Goal: Task Accomplishment & Management: Use online tool/utility

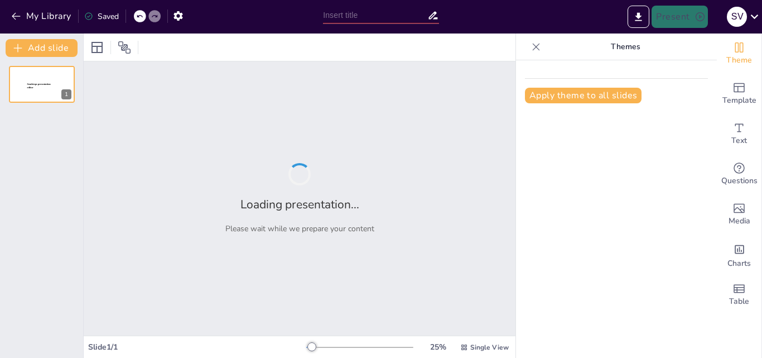
type input "Educación por Competencia: Definición y Objetivos Clave"
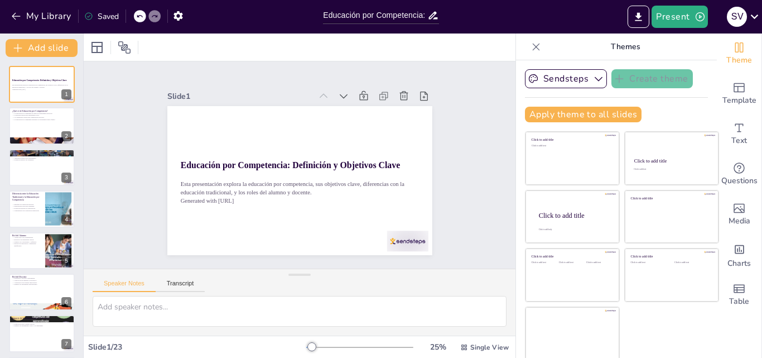
checkbox input "true"
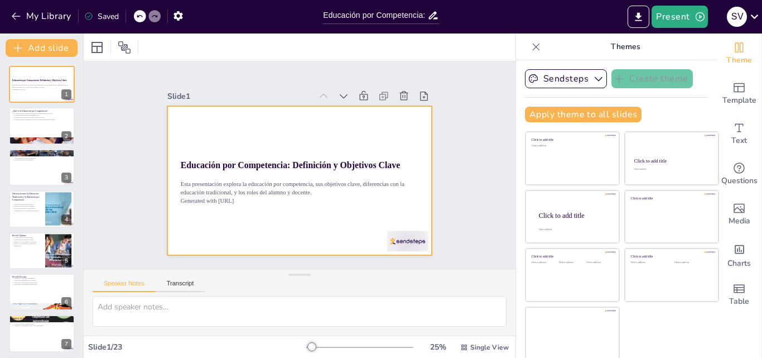
checkbox input "true"
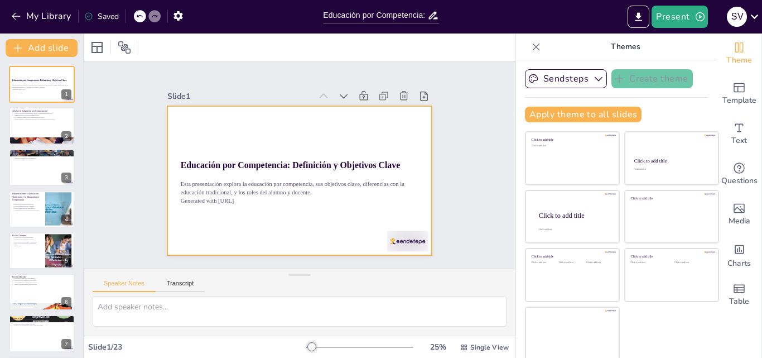
checkbox input "true"
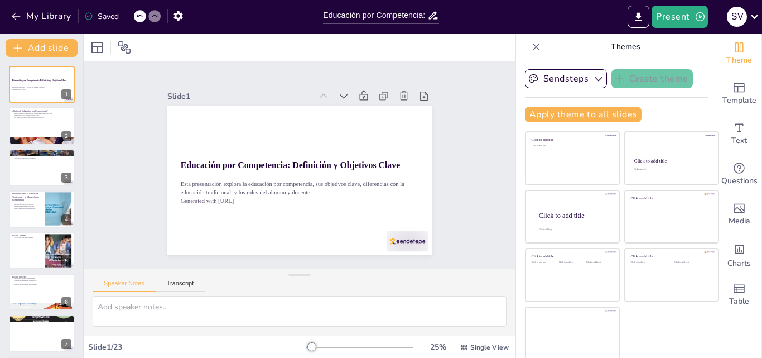
checkbox input "true"
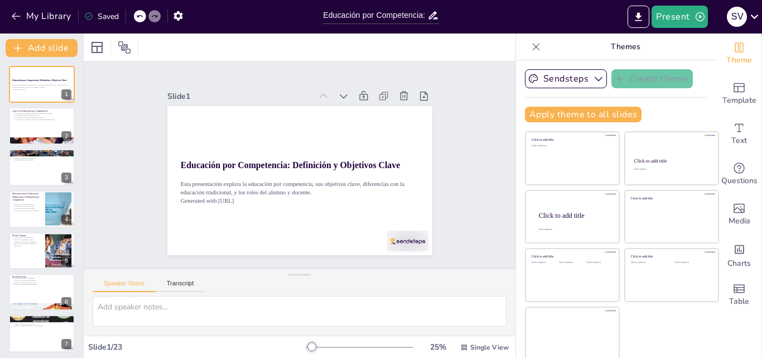
checkbox input "true"
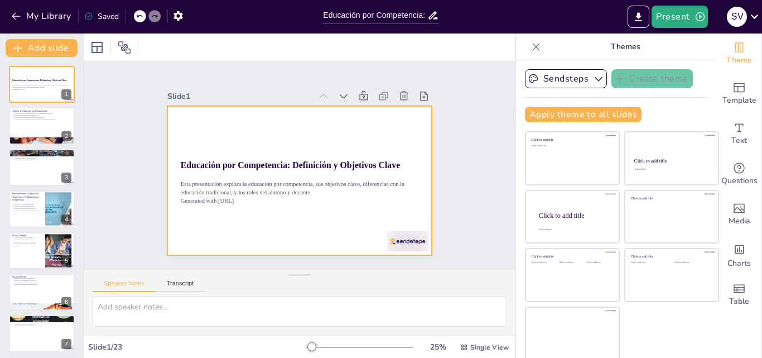
checkbox input "true"
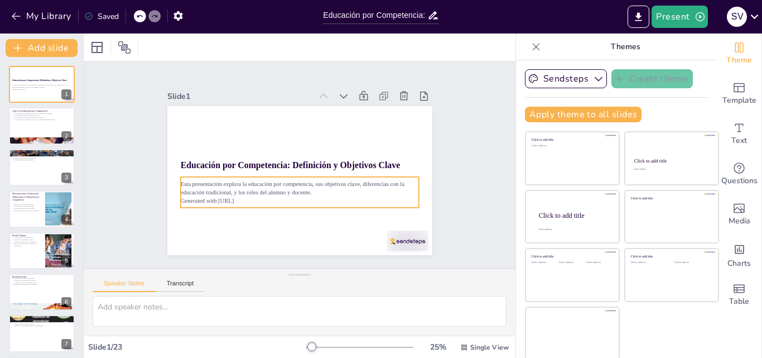
checkbox input "true"
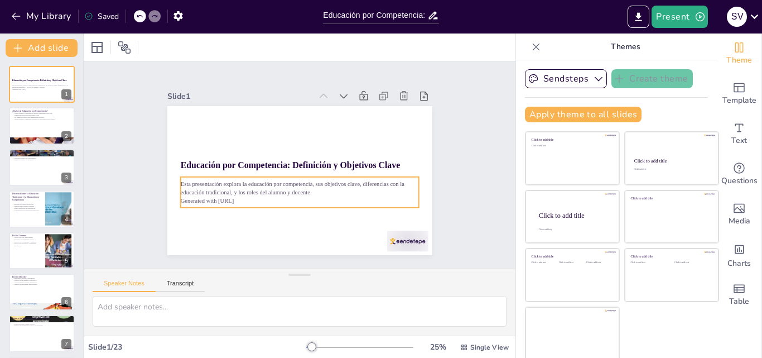
scroll to position [2, 0]
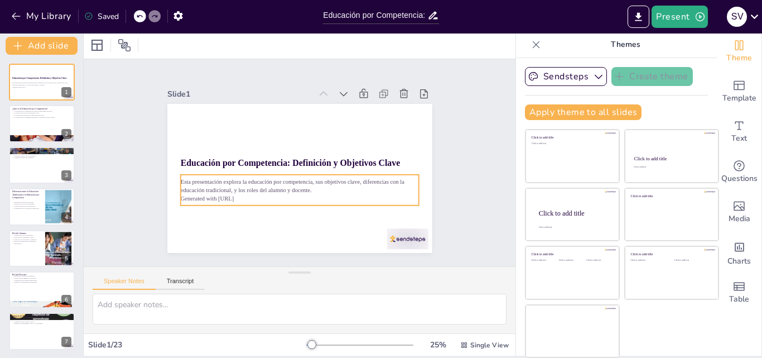
checkbox input "true"
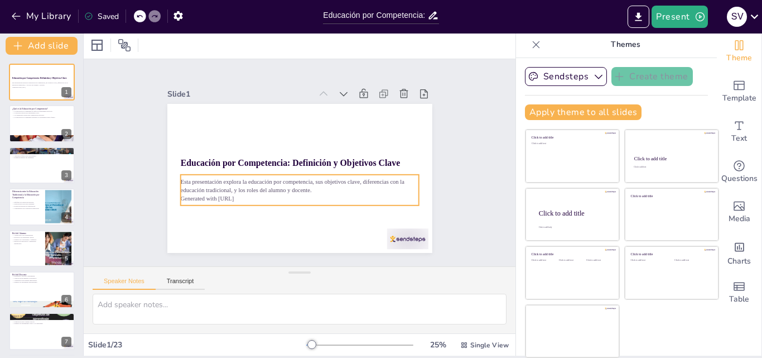
checkbox input "true"
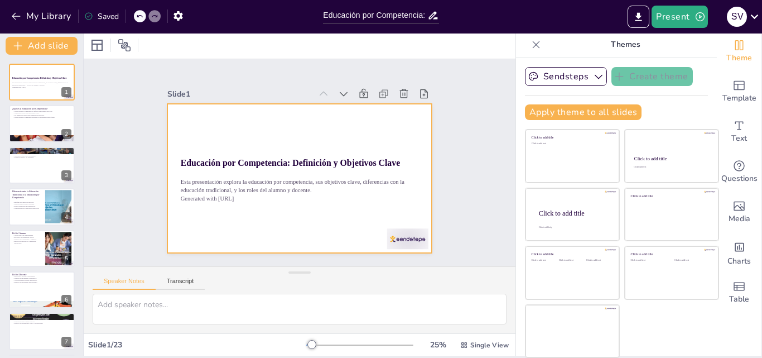
checkbox input "true"
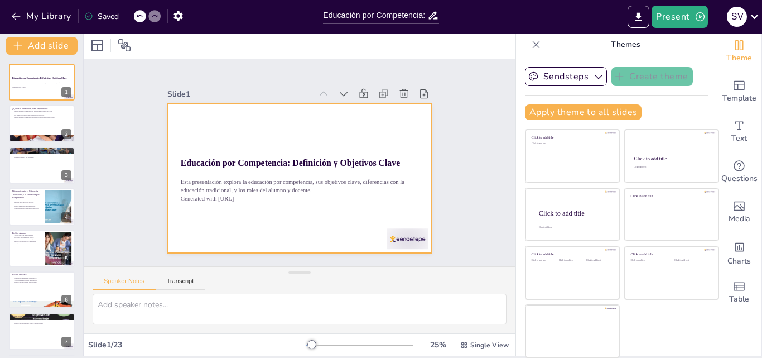
checkbox input "true"
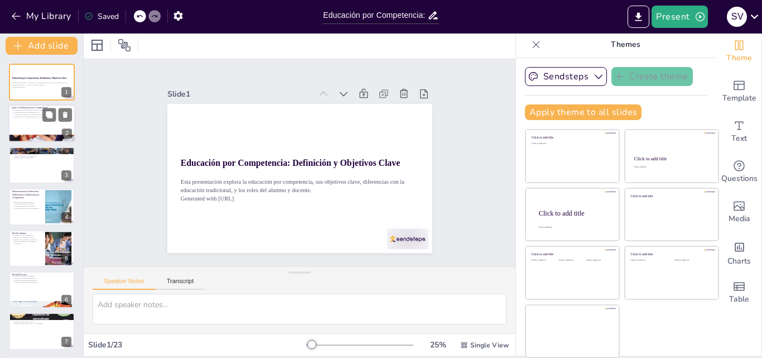
checkbox input "true"
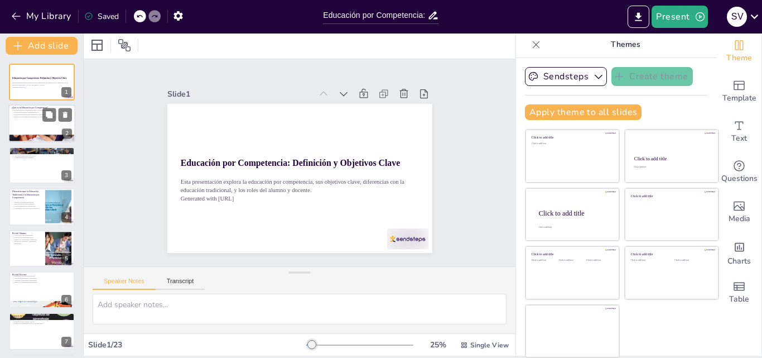
checkbox input "true"
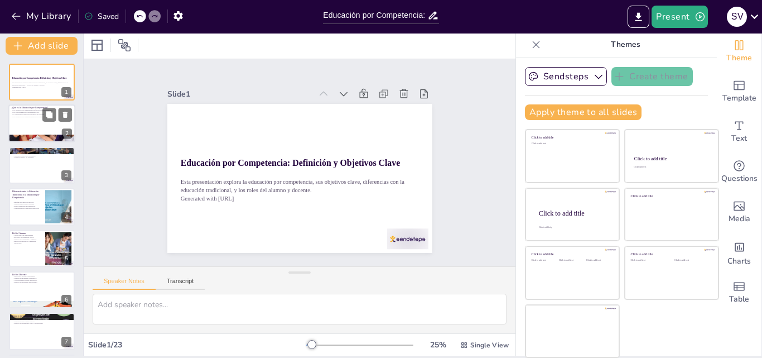
checkbox input "true"
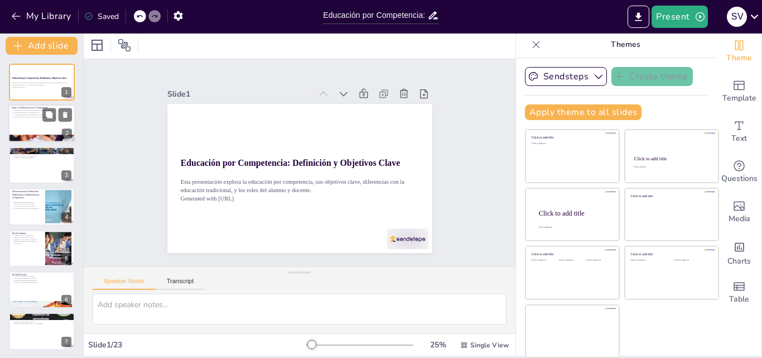
checkbox input "true"
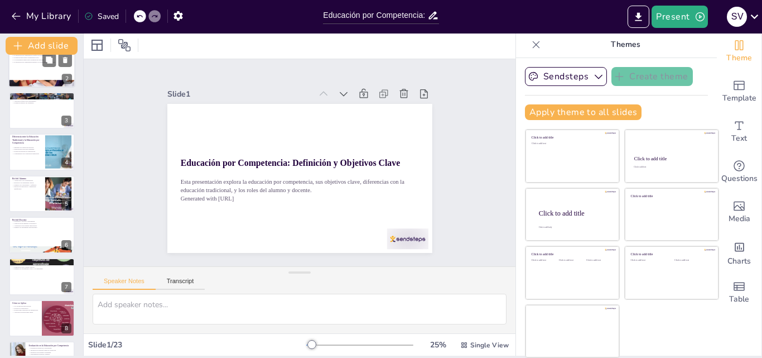
scroll to position [56, 0]
checkbox input "true"
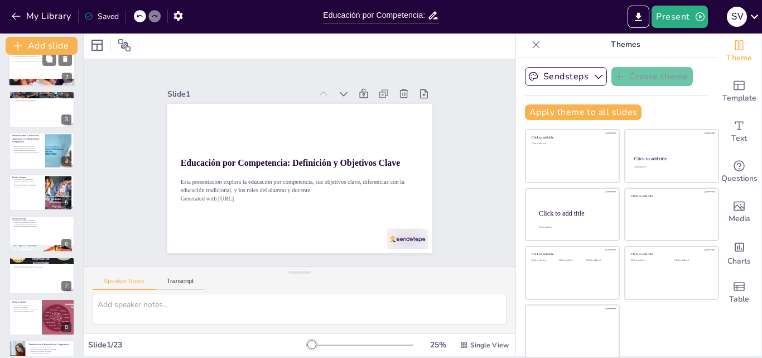
checkbox input "true"
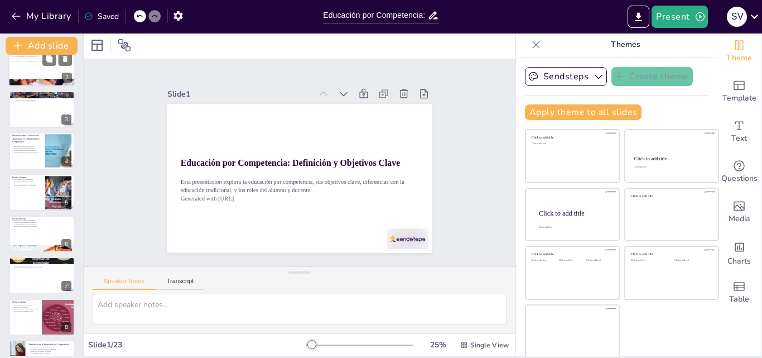
checkbox input "true"
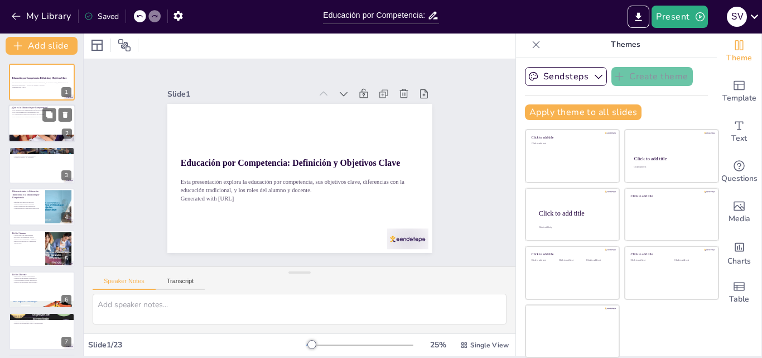
checkbox input "true"
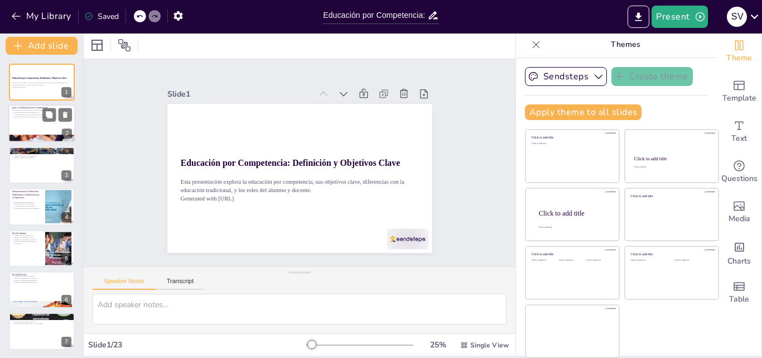
click at [31, 126] on div at bounding box center [41, 124] width 67 height 38
checkbox input "true"
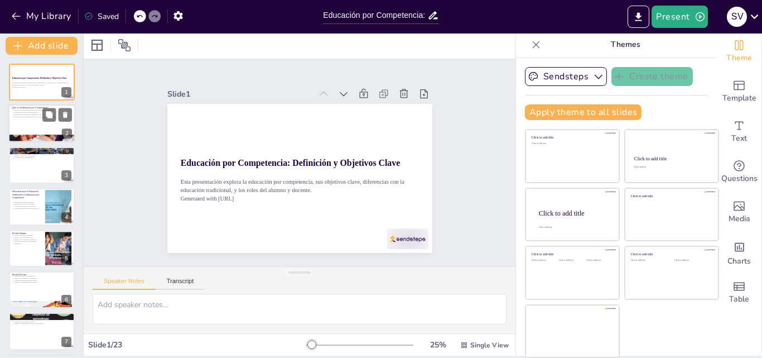
checkbox input "true"
type textarea "Este punto resalta la importancia de la educación por competencia en el desarro…"
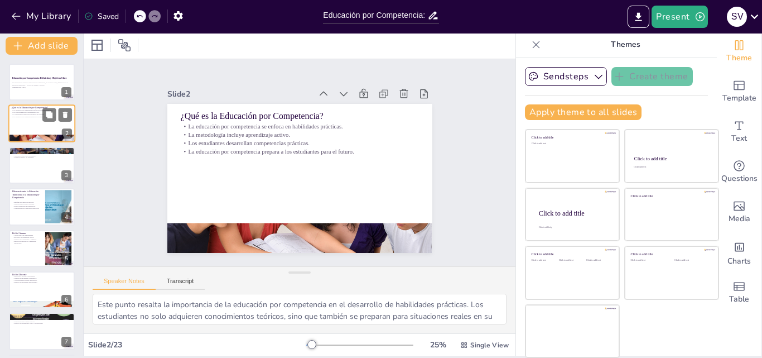
checkbox input "true"
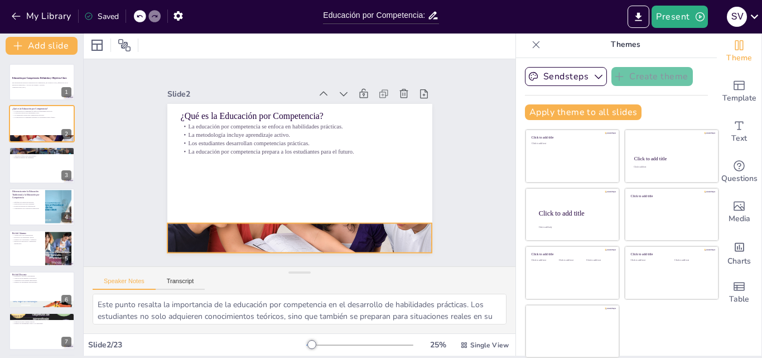
checkbox input "true"
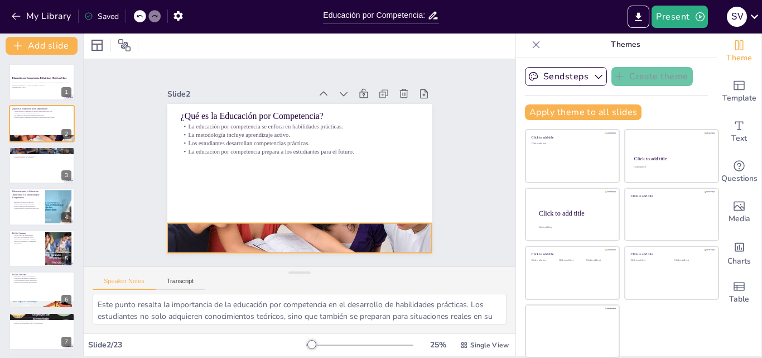
checkbox input "true"
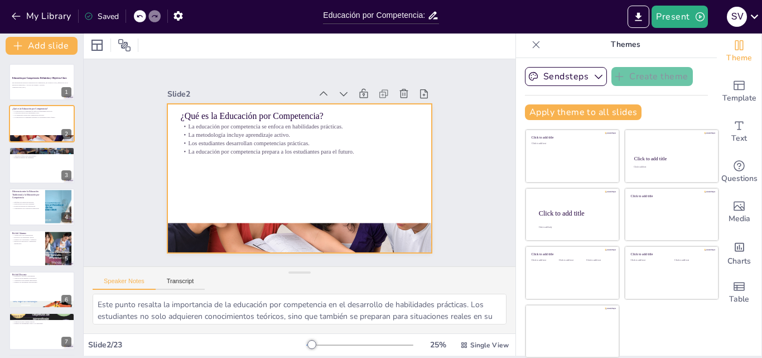
checkbox input "true"
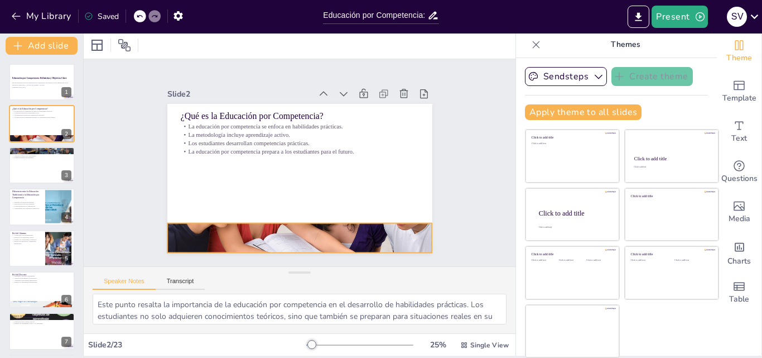
click at [264, 226] on div at bounding box center [256, 223] width 318 height 299
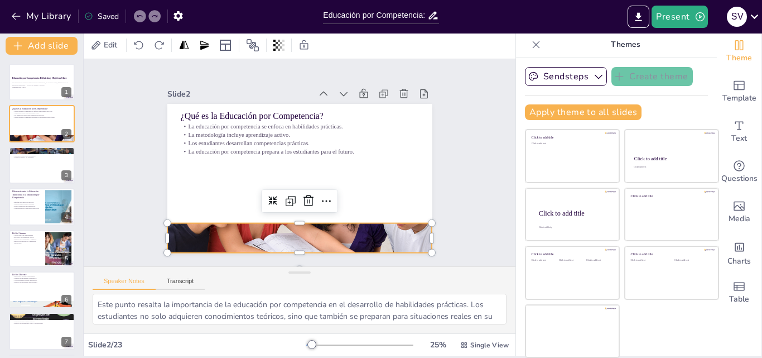
checkbox input "true"
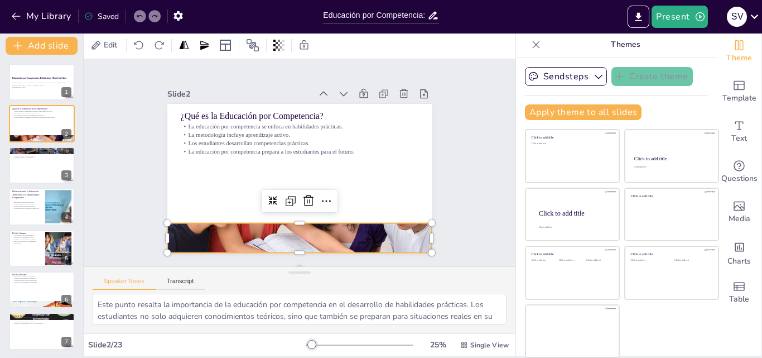
checkbox input "true"
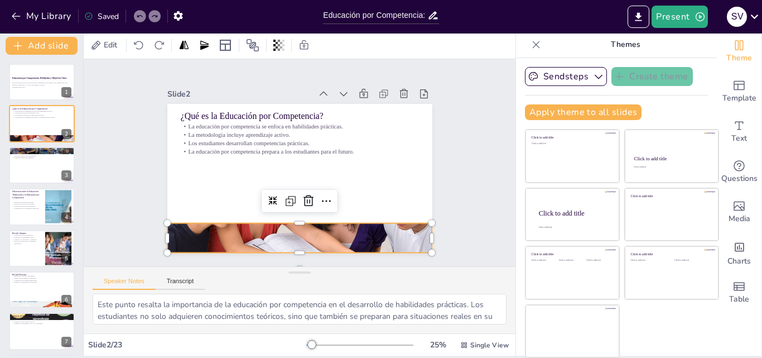
checkbox input "true"
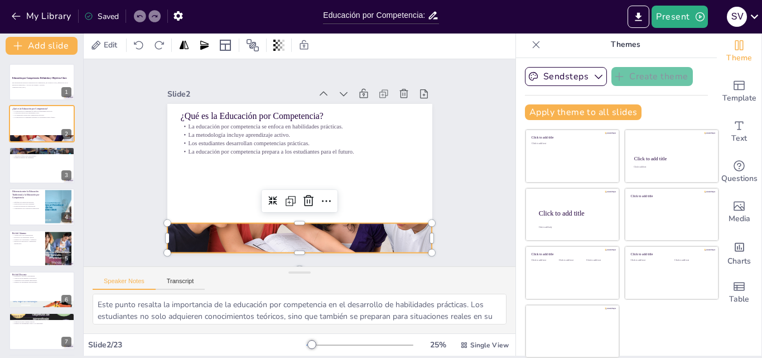
checkbox input "true"
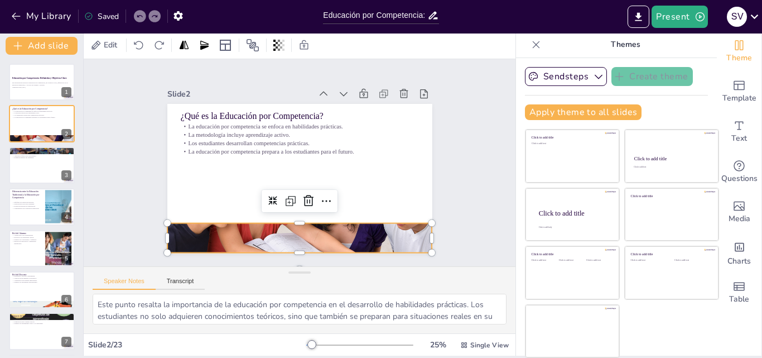
checkbox input "true"
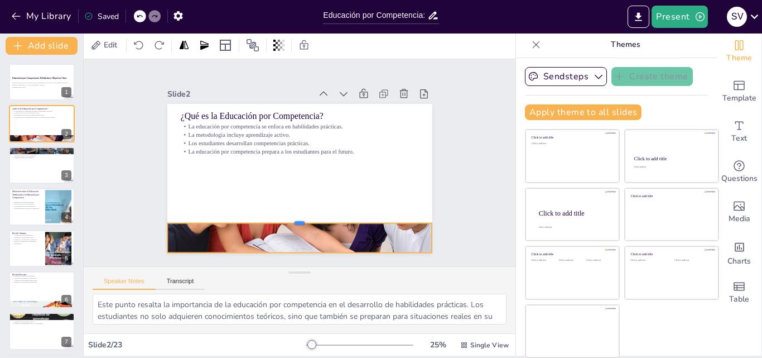
checkbox input "true"
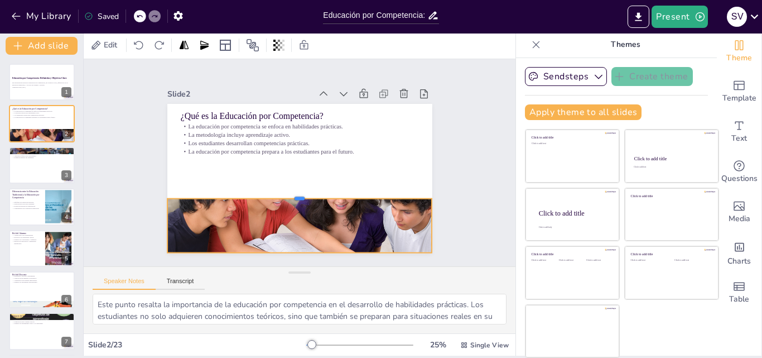
checkbox input "true"
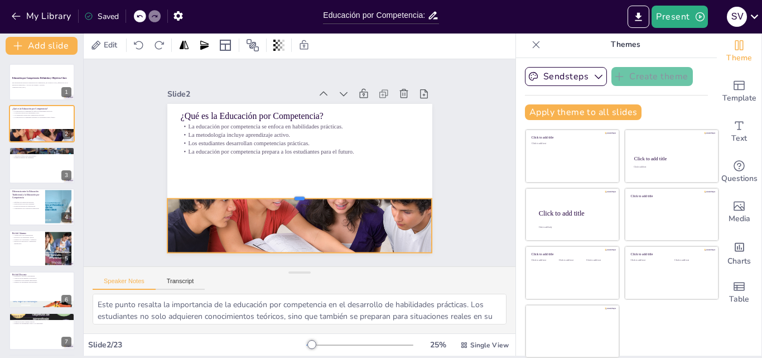
checkbox input "true"
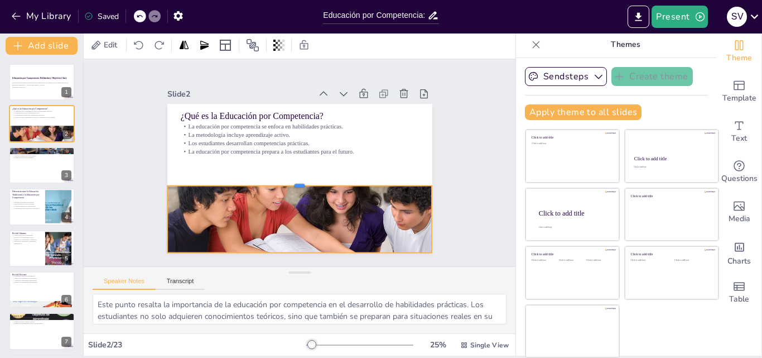
checkbox input "true"
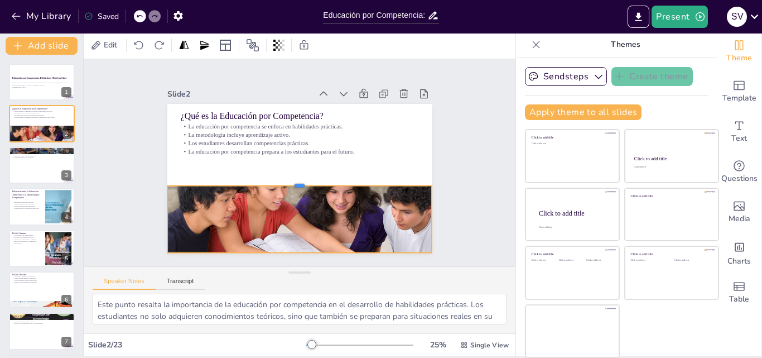
checkbox input "true"
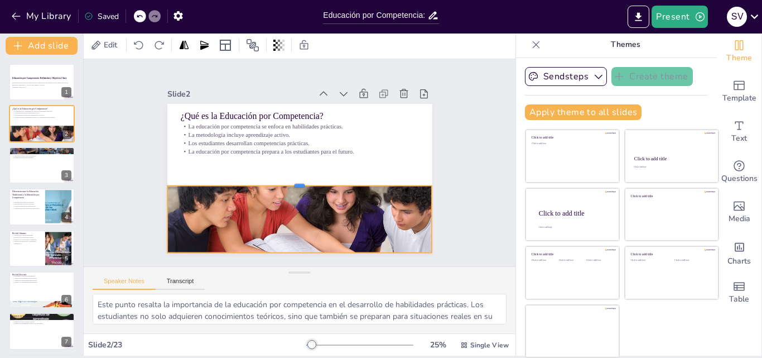
checkbox input "true"
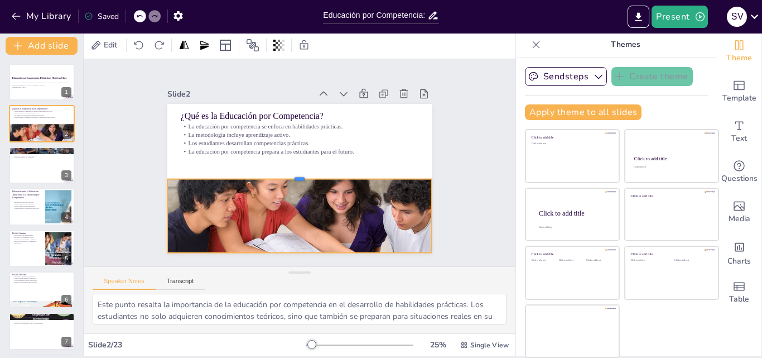
checkbox input "true"
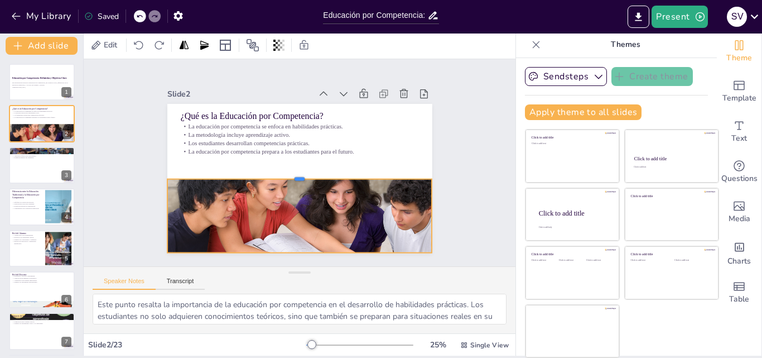
checkbox input "true"
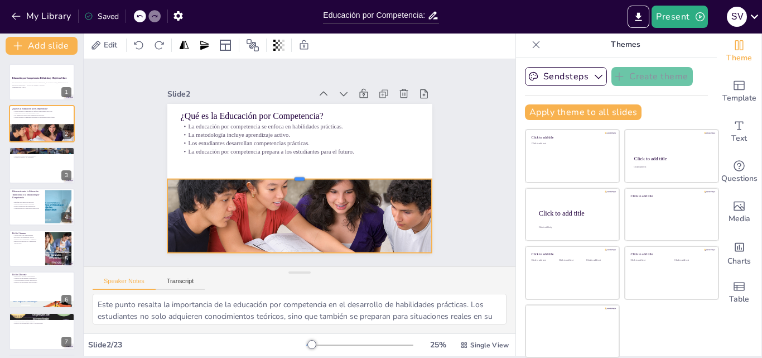
checkbox input "true"
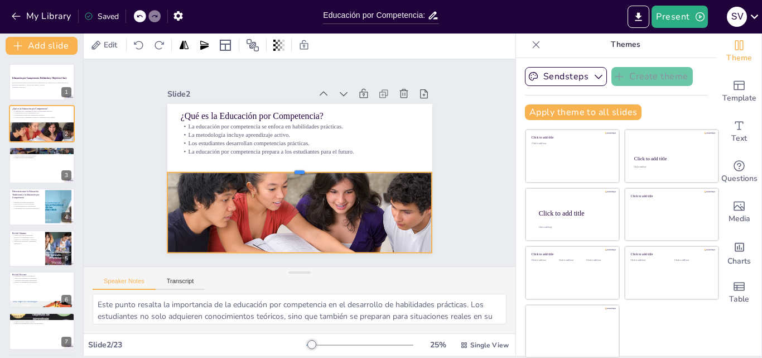
checkbox input "true"
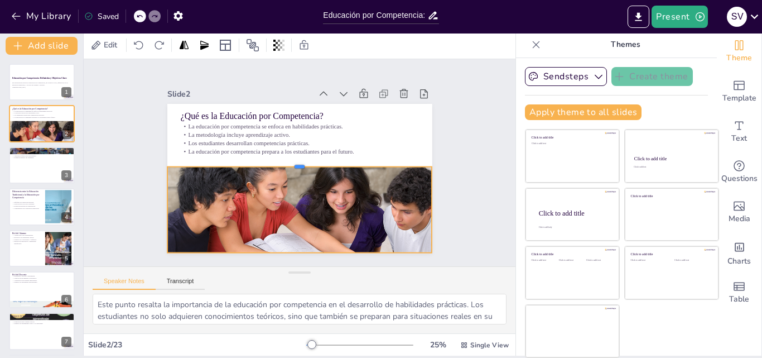
checkbox input "true"
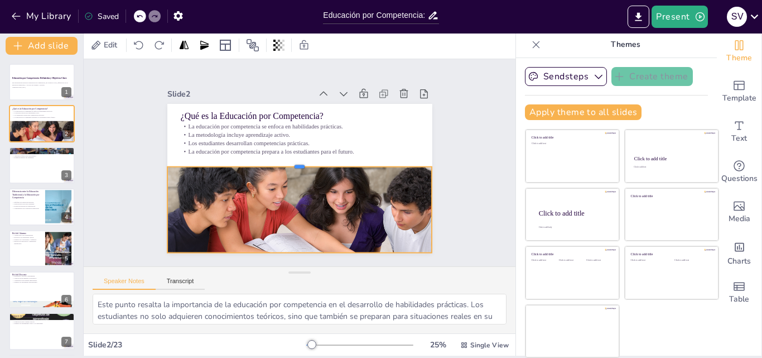
checkbox input "true"
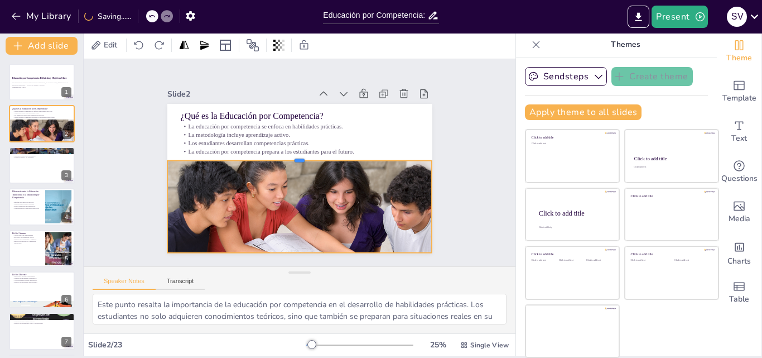
drag, startPoint x: 287, startPoint y: 218, endPoint x: 291, endPoint y: 156, distance: 62.6
click at [291, 156] on div at bounding box center [296, 167] width 220 height 163
click at [41, 169] on div at bounding box center [41, 165] width 67 height 38
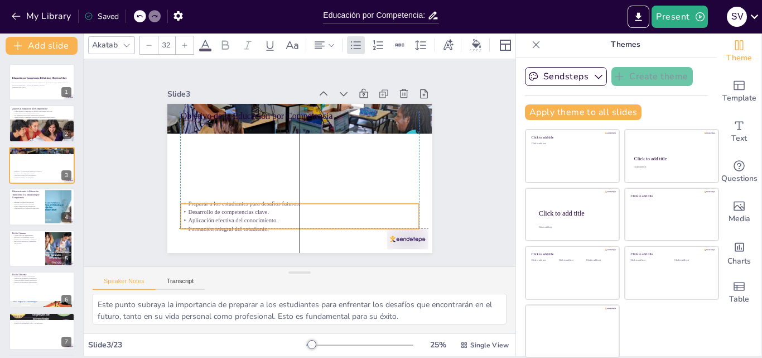
drag, startPoint x: 241, startPoint y: 118, endPoint x: 243, endPoint y: 190, distance: 71.4
click at [240, 196] on p "Preparar a los estudiantes para desafíos futuros." at bounding box center [262, 146] width 104 height 221
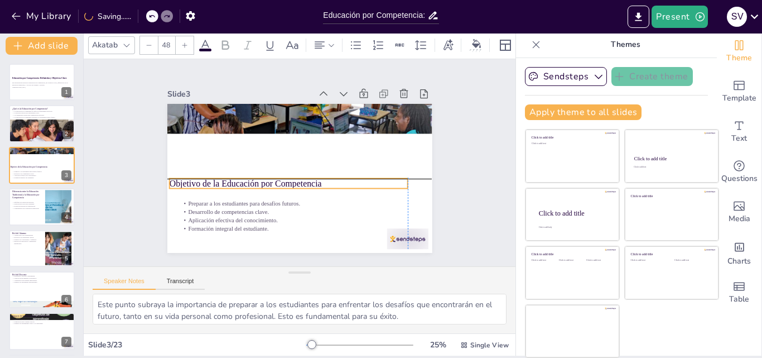
drag, startPoint x: 230, startPoint y: 107, endPoint x: 224, endPoint y: 173, distance: 66.7
click at [224, 173] on p "Objetivo de la Educación por Competencia" at bounding box center [316, 146] width 230 height 85
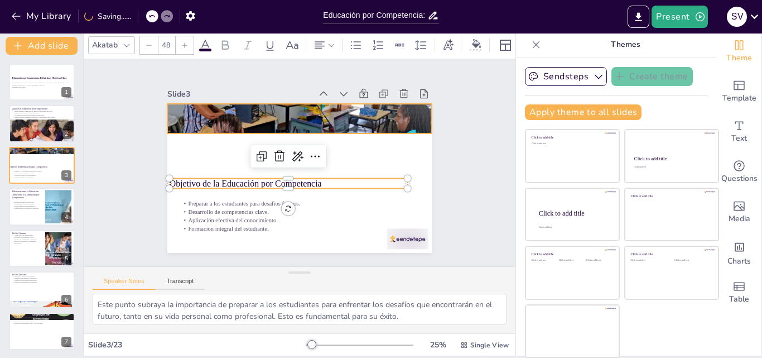
click at [248, 117] on div at bounding box center [329, 195] width 330 height 325
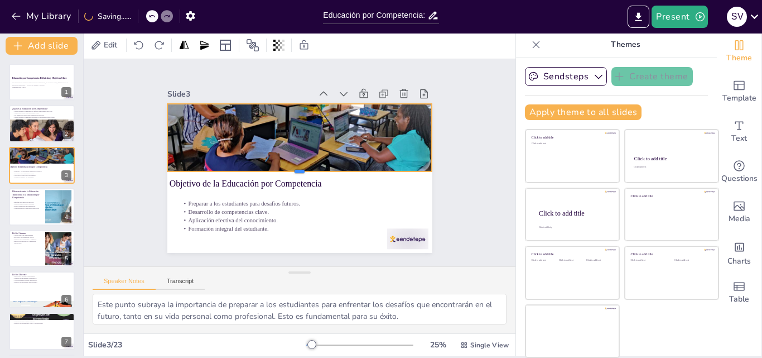
drag, startPoint x: 287, startPoint y: 131, endPoint x: 291, endPoint y: 169, distance: 38.2
click at [291, 169] on div at bounding box center [287, 167] width 90 height 254
click at [57, 196] on div at bounding box center [57, 197] width 30 height 13
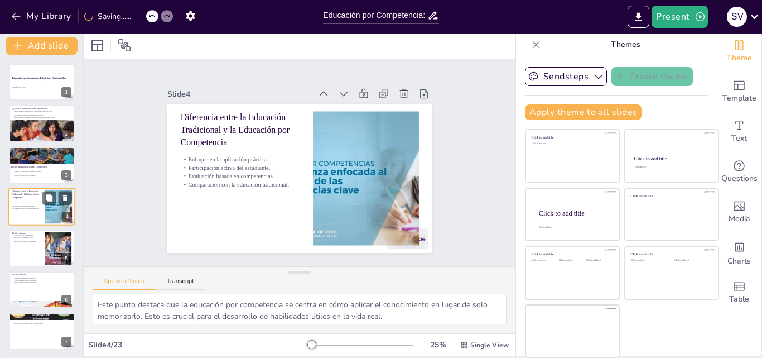
scroll to position [2, 0]
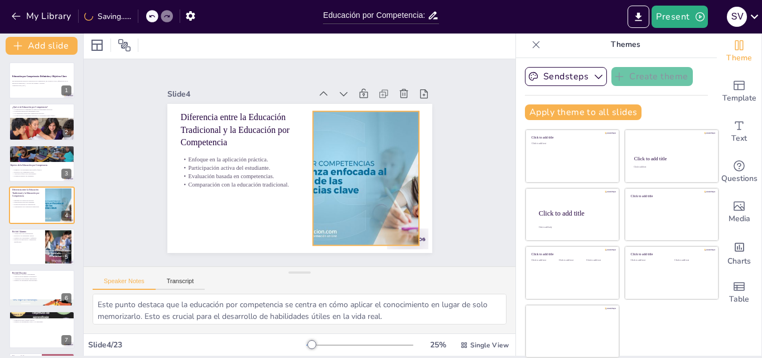
click at [335, 188] on div at bounding box center [318, 227] width 235 height 273
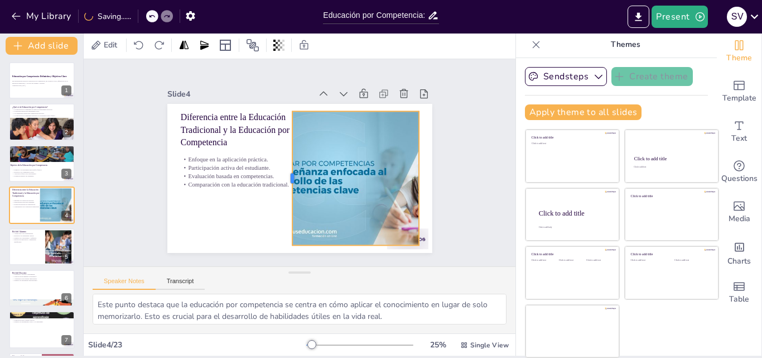
drag, startPoint x: 297, startPoint y: 172, endPoint x: 277, endPoint y: 174, distance: 20.7
click at [277, 171] on div at bounding box center [288, 147] width 130 height 50
click at [28, 249] on div at bounding box center [41, 247] width 67 height 38
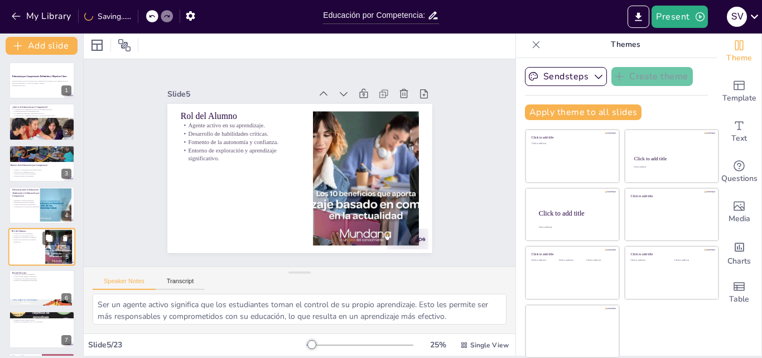
scroll to position [43, 0]
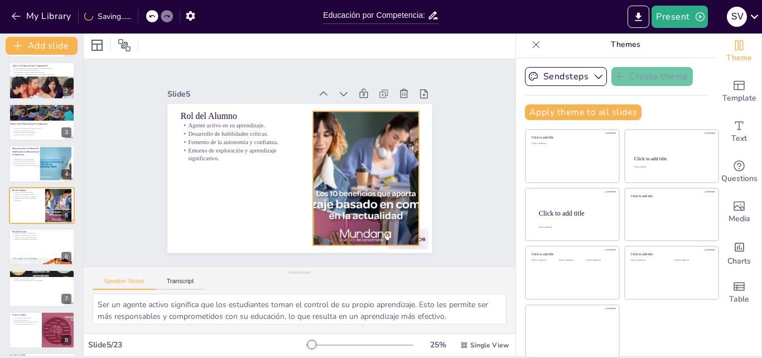
click at [311, 183] on div at bounding box center [277, 227] width 158 height 251
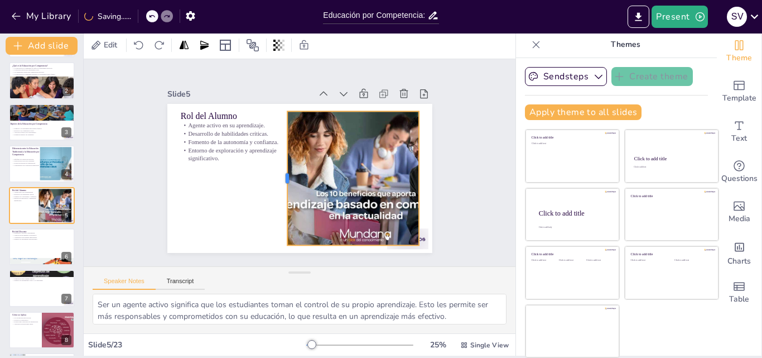
drag, startPoint x: 299, startPoint y: 174, endPoint x: 273, endPoint y: 177, distance: 26.0
click at [273, 177] on div at bounding box center [280, 174] width 36 height 133
click at [50, 243] on button at bounding box center [48, 237] width 13 height 13
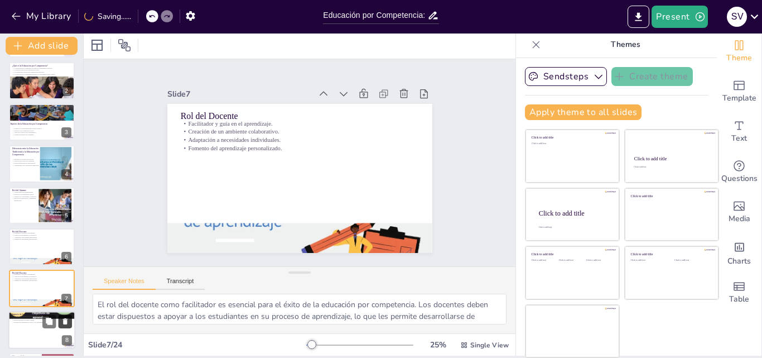
scroll to position [126, 0]
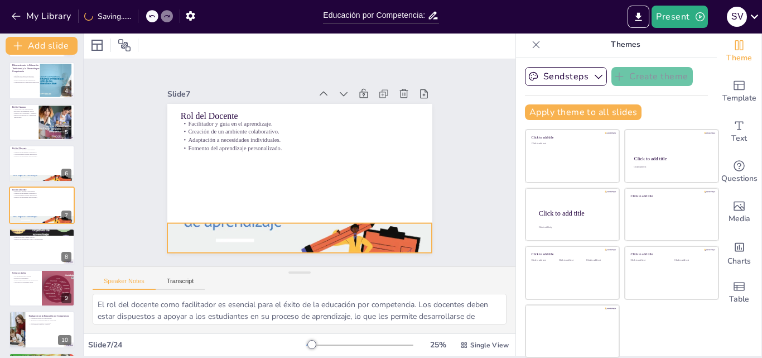
click at [266, 219] on div at bounding box center [228, 186] width 208 height 293
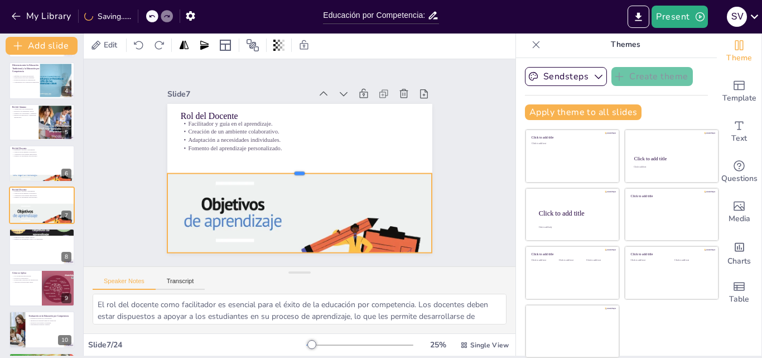
drag, startPoint x: 286, startPoint y: 217, endPoint x: 280, endPoint y: 167, distance: 50.0
click at [280, 167] on div at bounding box center [293, 164] width 90 height 254
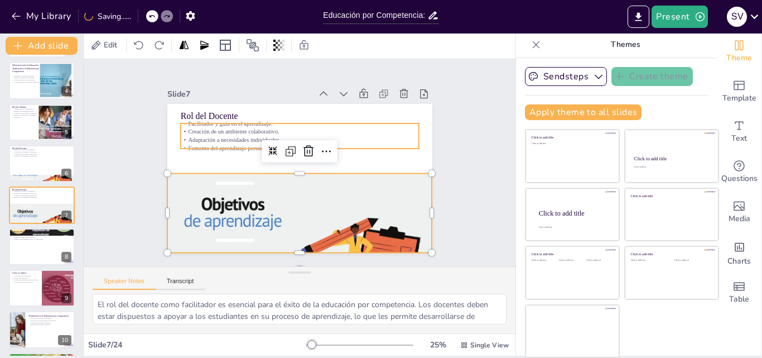
click at [232, 133] on p "Adaptación a necesidades individuales." at bounding box center [298, 139] width 238 height 33
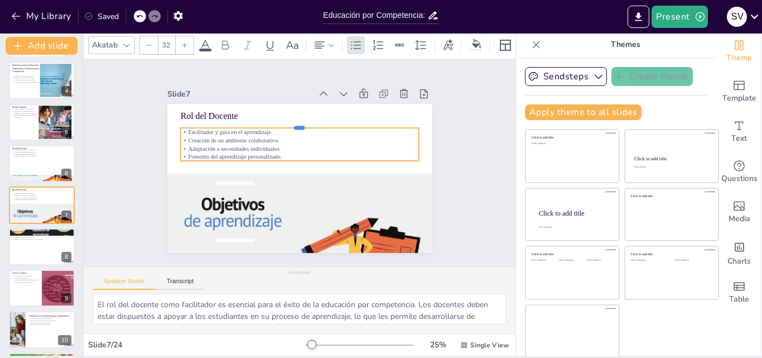
drag, startPoint x: 238, startPoint y: 119, endPoint x: 226, endPoint y: 123, distance: 13.1
click at [258, 123] on div at bounding box center [331, 140] width 147 height 198
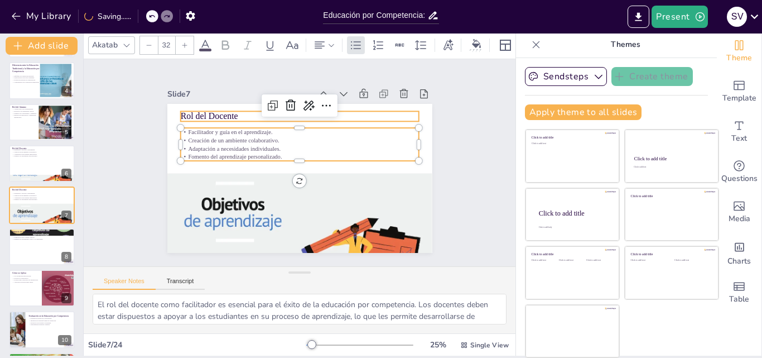
click at [227, 107] on div "Rol del Docente Facilitador y guía en el aprendizaje. Creación de un ambiente c…" at bounding box center [286, 155] width 262 height 304
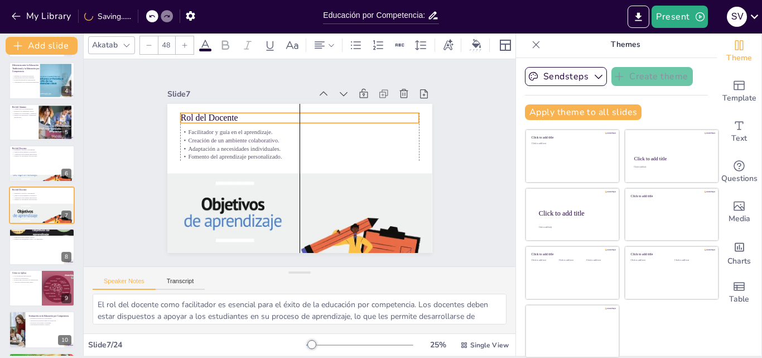
click at [249, 109] on p "Rol del Docente" at bounding box center [255, 163] width 12 height 238
click at [45, 246] on div at bounding box center [41, 247] width 67 height 38
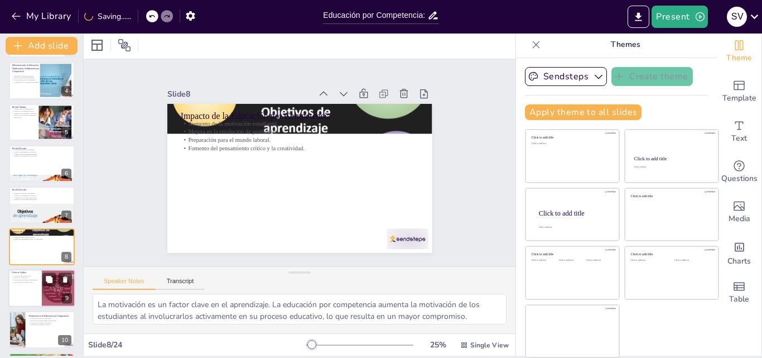
scroll to position [167, 0]
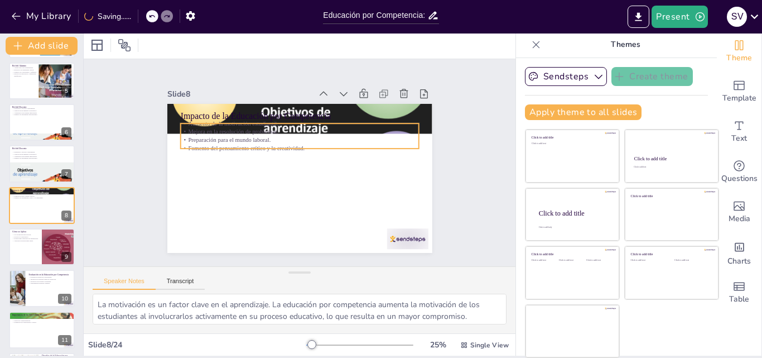
click at [271, 144] on p "Fomento del pensamiento crítico y la creatividad." at bounding box center [302, 148] width 235 height 57
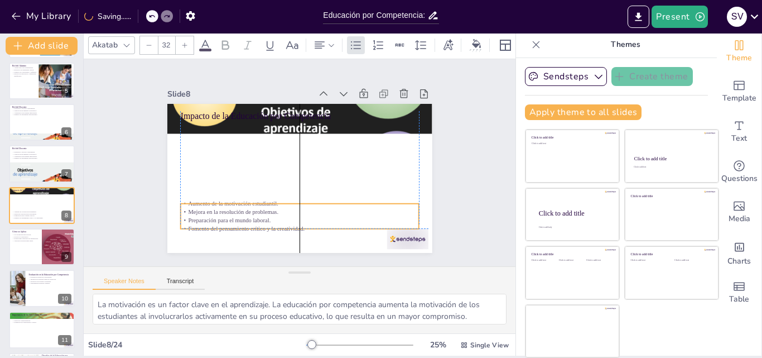
drag, startPoint x: 250, startPoint y: 120, endPoint x: 251, endPoint y: 195, distance: 75.3
click at [251, 126] on p "Aumento de la motivación estudiantil." at bounding box center [299, 122] width 238 height 8
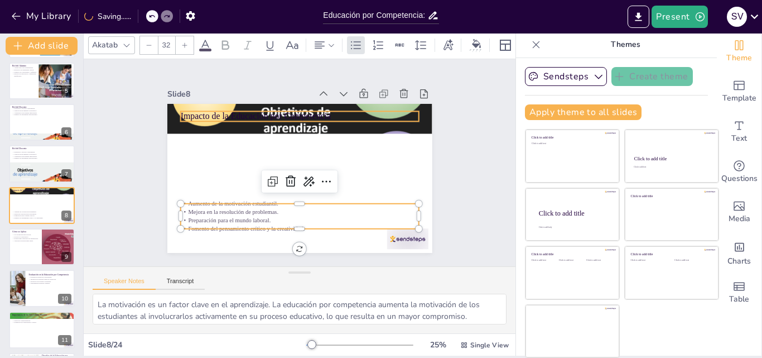
click at [236, 113] on p "Impacto de la Educación por Competencia" at bounding box center [295, 116] width 238 height 37
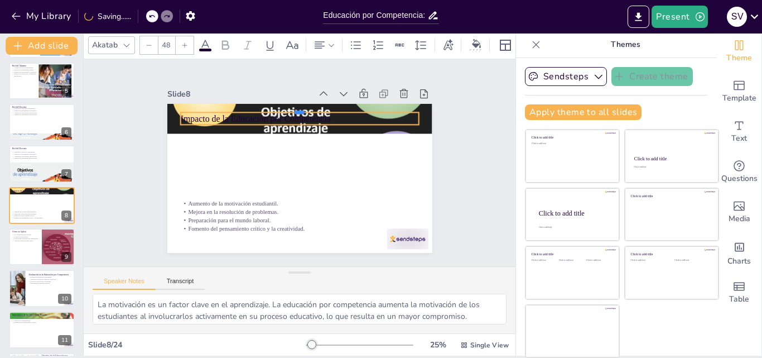
click at [324, 108] on div at bounding box center [353, 173] width 58 height 235
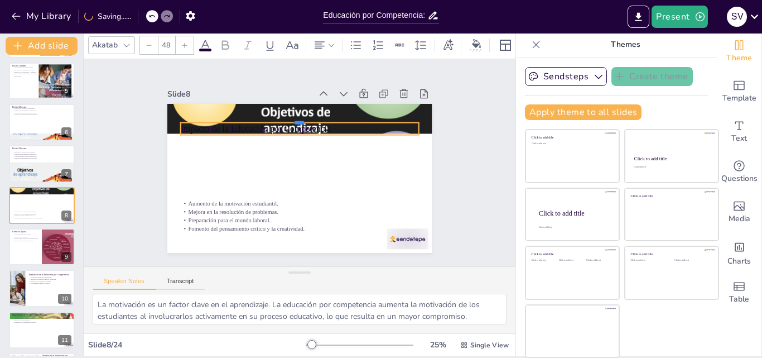
drag, startPoint x: 241, startPoint y: 108, endPoint x: 258, endPoint y: 137, distance: 33.5
click at [232, 179] on div "Impacto de la Educación por Competencia Aumento de la motivación estudiantil. M…" at bounding box center [301, 147] width 279 height 176
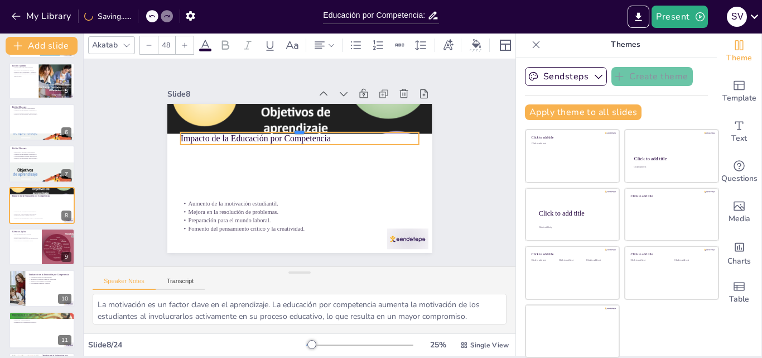
drag, startPoint x: 272, startPoint y: 117, endPoint x: 256, endPoint y: 179, distance: 64.6
click at [256, 179] on div "Impacto de la Educación por Competencia Aumento de la motivación estudiantil. M…" at bounding box center [301, 147] width 279 height 176
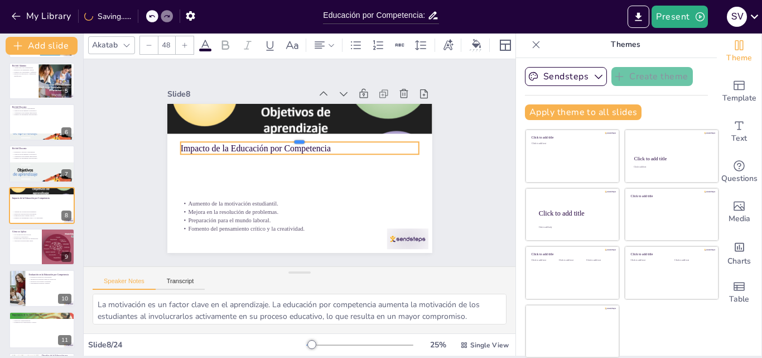
drag, startPoint x: 243, startPoint y: 128, endPoint x: 239, endPoint y: 185, distance: 57.1
click at [239, 185] on div "Impacto de la Educación por Competencia Aumento de la motivación estudiantil. M…" at bounding box center [285, 156] width 244 height 302
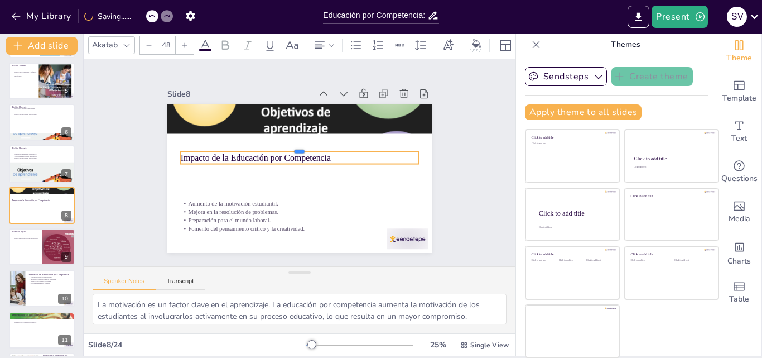
drag, startPoint x: 238, startPoint y: 136, endPoint x: 233, endPoint y: 186, distance: 50.4
click at [233, 186] on div "Impacto de la Educación por Competencia Aumento de la motivación estudiantil. M…" at bounding box center [314, 166] width 201 height 290
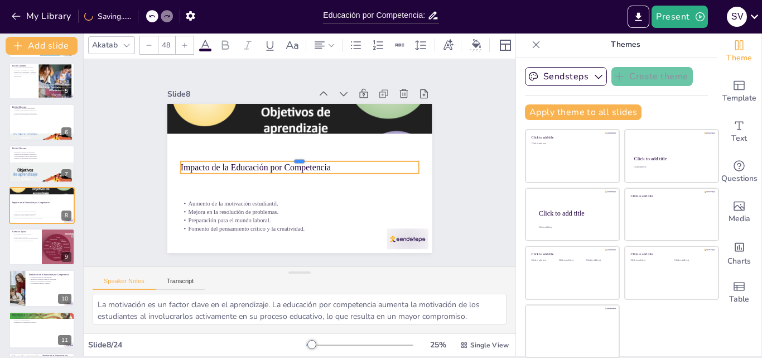
drag, startPoint x: 228, startPoint y: 147, endPoint x: 224, endPoint y: 186, distance: 39.3
click at [224, 186] on div "Impacto de la Educación por Competencia Aumento de la motivación estudiantil. M…" at bounding box center [289, 174] width 296 height 288
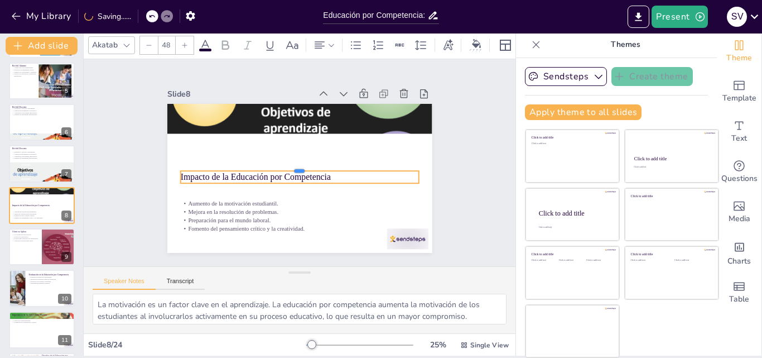
drag, startPoint x: 226, startPoint y: 157, endPoint x: 222, endPoint y: 187, distance: 30.4
click at [222, 187] on div "Impacto de la Educación por Competencia Aumento de la motivación estudiantil. M…" at bounding box center [299, 147] width 265 height 149
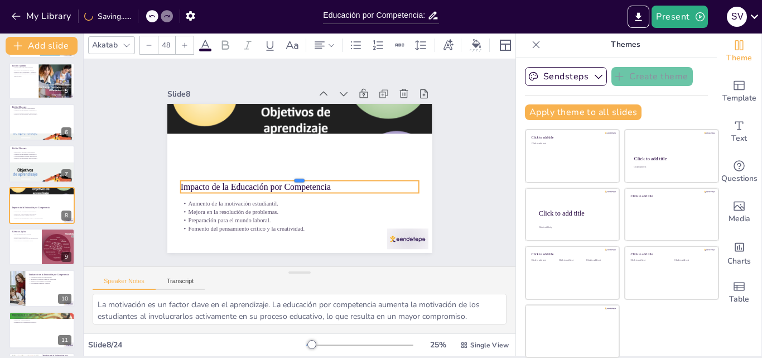
drag, startPoint x: 226, startPoint y: 166, endPoint x: 219, endPoint y: 182, distance: 17.0
click at [219, 182] on div "Impacto de la Educación por Competencia Aumento de la motivación estudiantil. M…" at bounding box center [288, 173] width 288 height 296
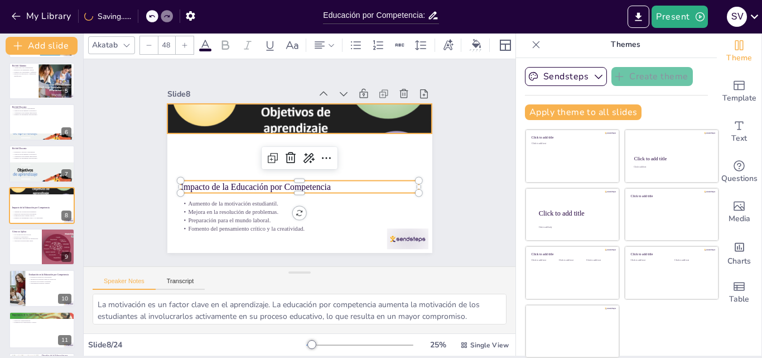
click at [244, 113] on div at bounding box center [321, 201] width 317 height 285
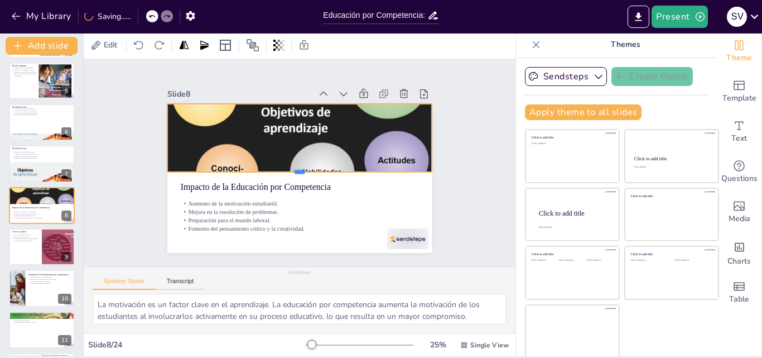
drag, startPoint x: 291, startPoint y: 152, endPoint x: 292, endPoint y: 169, distance: 17.4
click at [292, 169] on div at bounding box center [290, 173] width 203 height 184
click at [51, 248] on div at bounding box center [59, 247] width 56 height 38
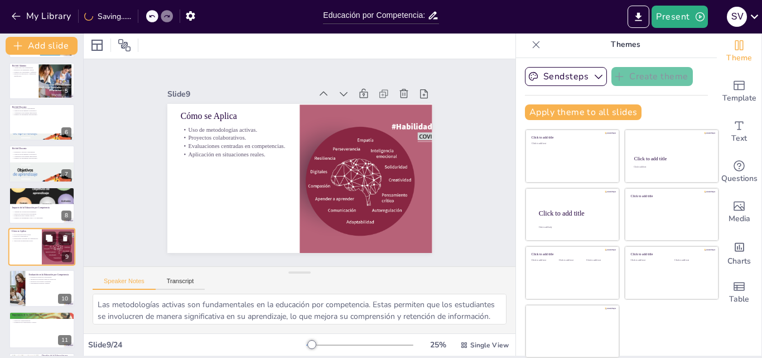
scroll to position [209, 0]
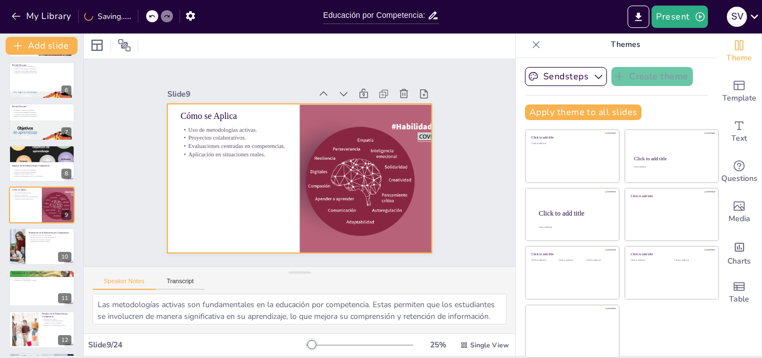
click at [272, 178] on p "Proyectos colaborativos." at bounding box center [282, 231] width 20 height 106
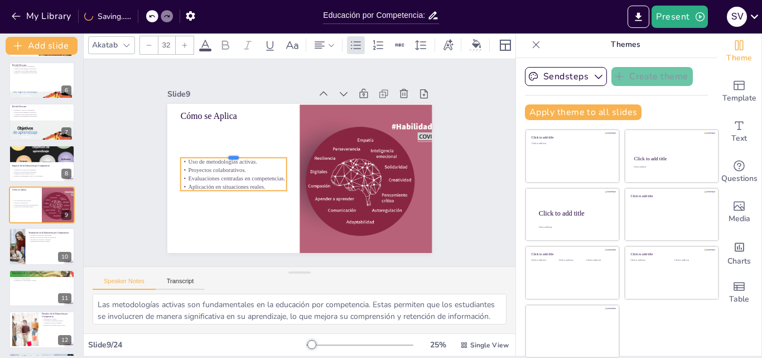
drag, startPoint x: 206, startPoint y: 118, endPoint x: 209, endPoint y: 199, distance: 81.5
click at [209, 199] on div "Cómo se Aplica Uso de metodologías activas. Proyectos colaborativos. Evaluacion…" at bounding box center [305, 147] width 298 height 223
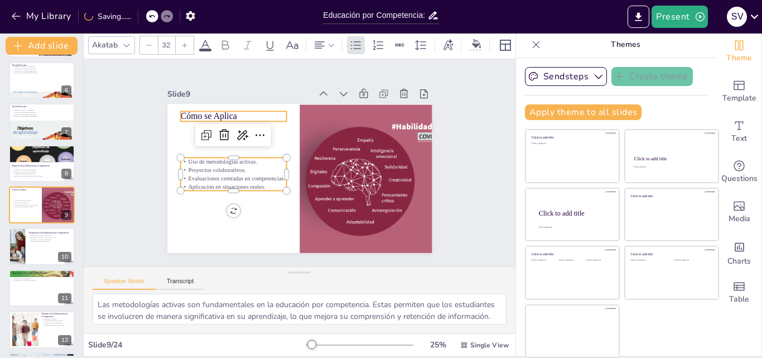
click at [285, 204] on p "Cómo se Aplica" at bounding box center [334, 236] width 98 height 64
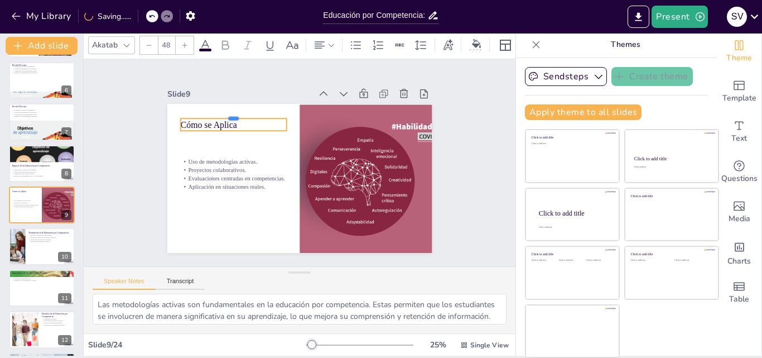
drag, startPoint x: 199, startPoint y: 107, endPoint x: 232, endPoint y: 160, distance: 63.2
click at [232, 160] on div "Cómo se Aplica Uso de metodologías activas. Proyectos colaborativos. Evaluacion…" at bounding box center [292, 149] width 304 height 262
drag, startPoint x: 200, startPoint y: 114, endPoint x: 210, endPoint y: 148, distance: 35.3
click at [210, 148] on div "Cómo se Aplica Uso de metodologías activas. Proyectos colaborativos. Evaluacion…" at bounding box center [284, 166] width 201 height 290
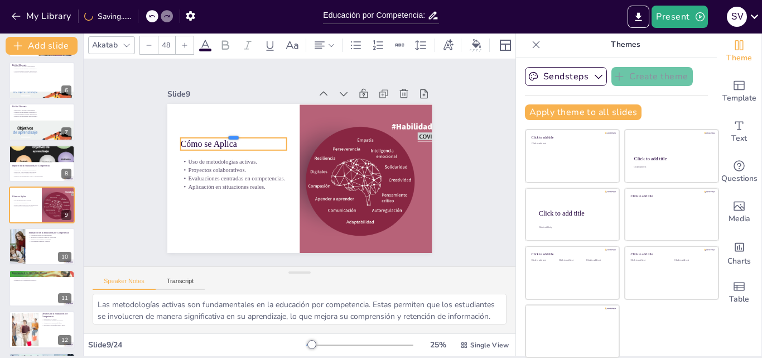
drag, startPoint x: 198, startPoint y: 123, endPoint x: 202, endPoint y: 144, distance: 21.0
click at [202, 144] on div "Cómo se Aplica Uso de metodologías activas. Proyectos colaborativos. Evaluacion…" at bounding box center [313, 170] width 262 height 304
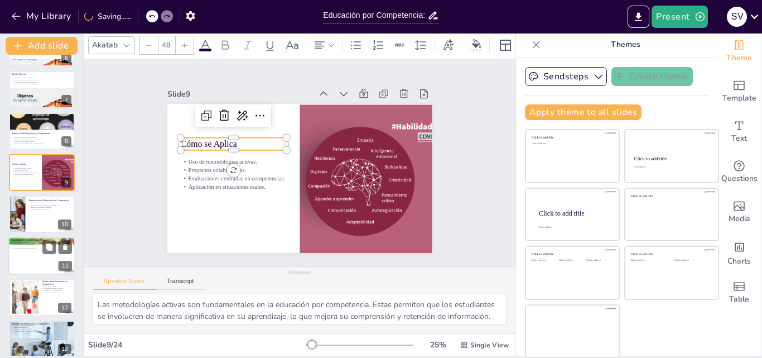
scroll to position [321, 0]
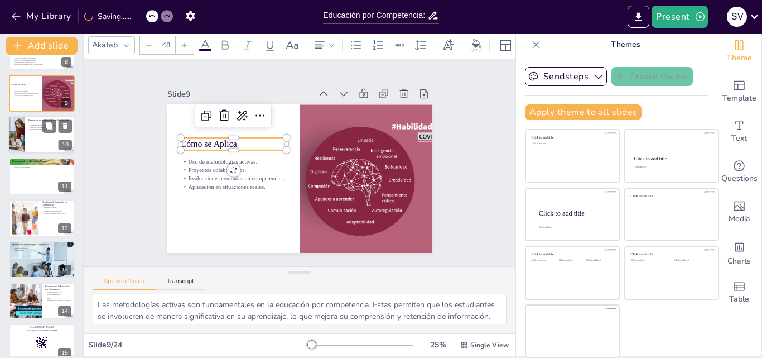
click at [32, 138] on div at bounding box center [41, 135] width 67 height 38
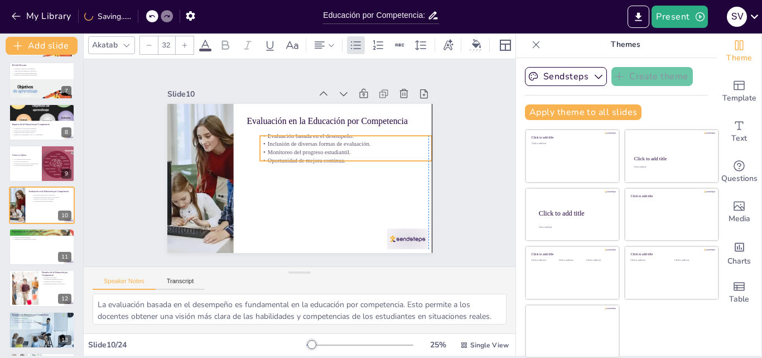
drag, startPoint x: 330, startPoint y: 129, endPoint x: 339, endPoint y: 132, distance: 10.1
click at [323, 132] on p "Evaluación basada en el desempeño." at bounding box center [246, 162] width 153 height 93
click at [363, 129] on div at bounding box center [355, 170] width 134 height 122
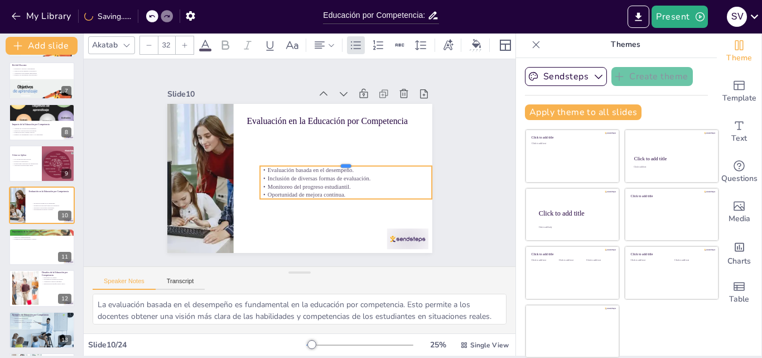
drag, startPoint x: 362, startPoint y: 131, endPoint x: 377, endPoint y: 204, distance: 74.6
click at [377, 204] on div "Evaluación en la Educación por Competencia Evaluación basada en el desempeño. I…" at bounding box center [297, 147] width 279 height 176
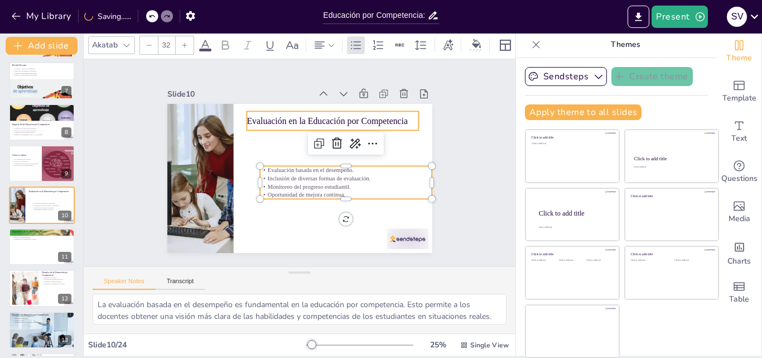
click at [351, 147] on p "Evaluación en la Educación por Competencia" at bounding box center [309, 215] width 124 height 136
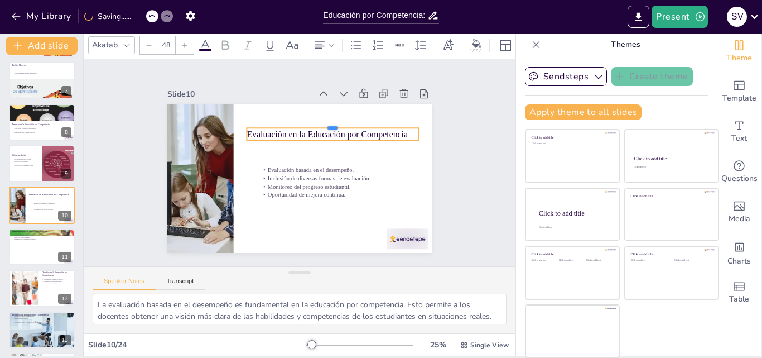
drag, startPoint x: 349, startPoint y: 107, endPoint x: 383, endPoint y: 161, distance: 63.8
click at [383, 161] on div "Evaluación en la Educación por Competencia Evaluación basada en el desempeño. I…" at bounding box center [295, 148] width 298 height 224
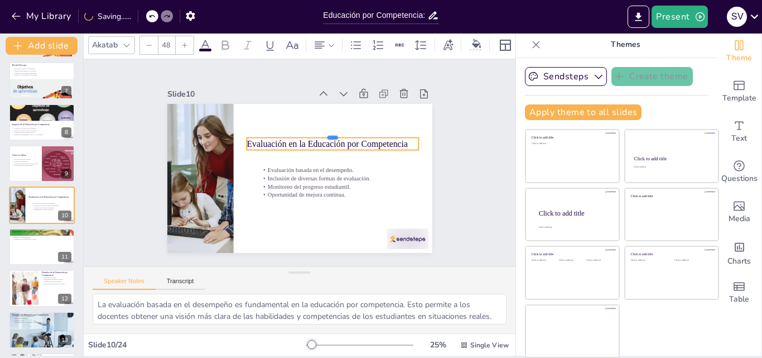
drag, startPoint x: 331, startPoint y: 122, endPoint x: 357, endPoint y: 155, distance: 42.5
click at [357, 155] on div "Evaluación en la Educación por Competencia Evaluación basada en el desempeño. I…" at bounding box center [285, 169] width 244 height 302
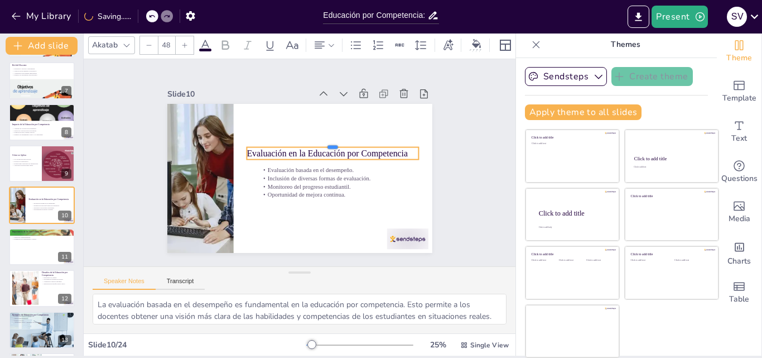
drag, startPoint x: 292, startPoint y: 133, endPoint x: 319, endPoint y: 143, distance: 28.4
click at [319, 143] on div at bounding box center [262, 155] width 134 height 122
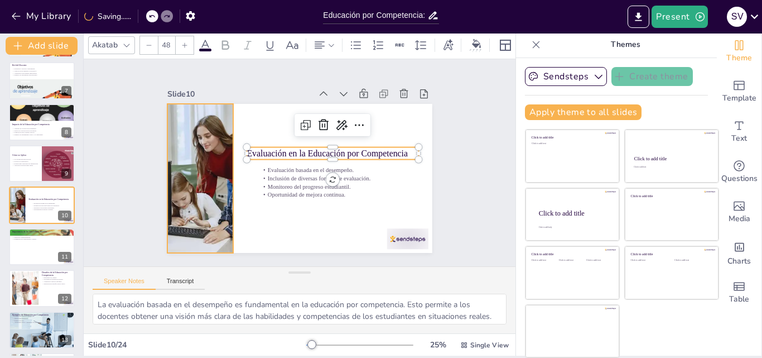
click at [187, 171] on div at bounding box center [229, 91] width 252 height 268
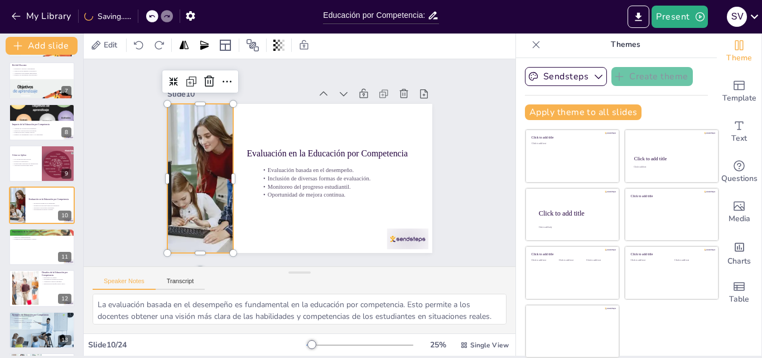
click at [251, 174] on div at bounding box center [384, 217] width 266 height 261
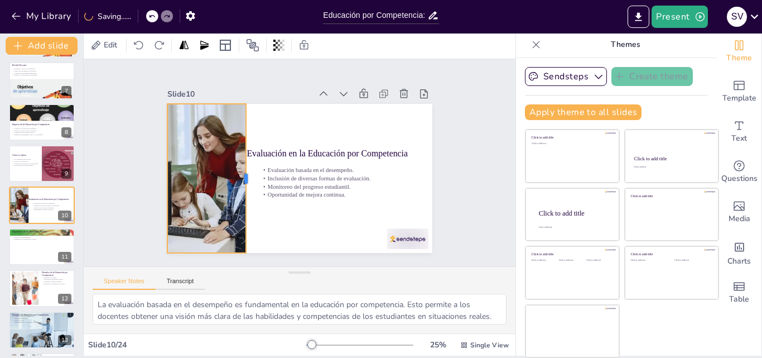
drag, startPoint x: 222, startPoint y: 174, endPoint x: 235, endPoint y: 179, distance: 13.8
click at [235, 179] on div at bounding box center [293, 213] width 139 height 69
click at [36, 251] on div at bounding box center [41, 247] width 67 height 38
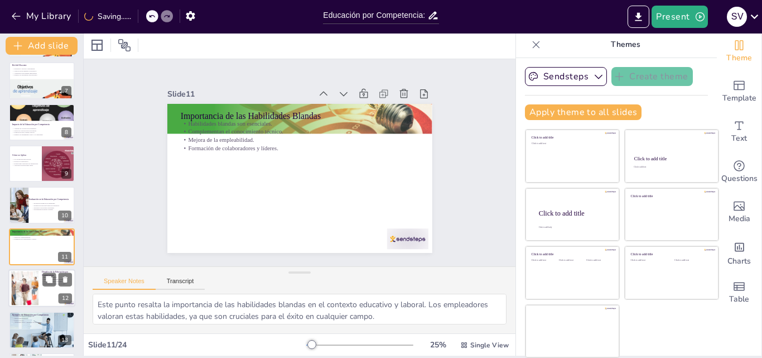
scroll to position [292, 0]
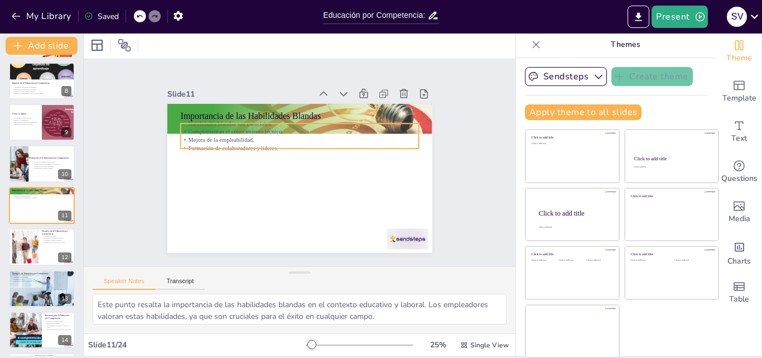
click at [230, 173] on p "Formación de colaboradores y líderes." at bounding box center [299, 177] width 238 height 8
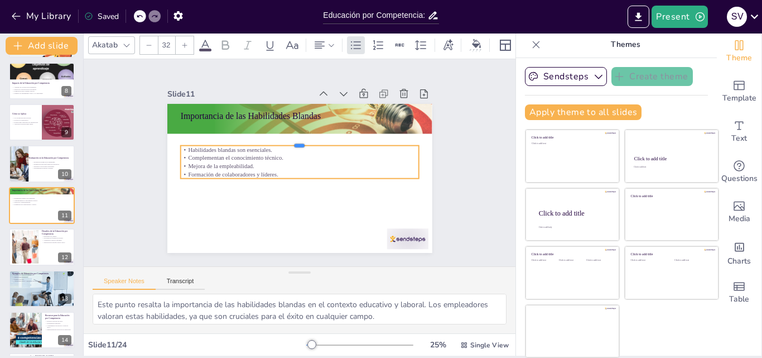
drag, startPoint x: 203, startPoint y: 119, endPoint x: 203, endPoint y: 185, distance: 66.4
click at [203, 185] on div "Importancia de las Habilidades Blandas Habilidades blandas son esenciales. Comp…" at bounding box center [284, 161] width 176 height 279
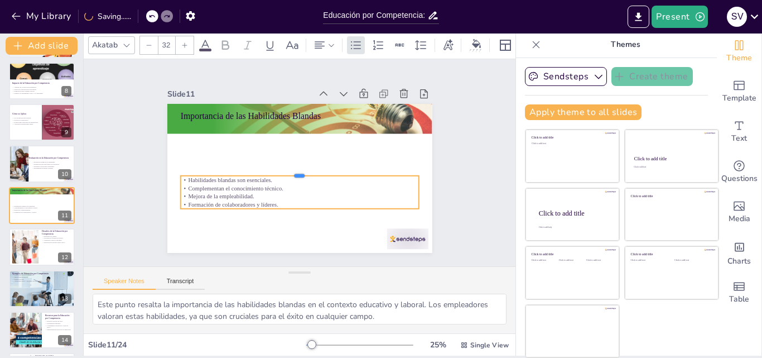
drag, startPoint x: 246, startPoint y: 141, endPoint x: 238, endPoint y: 215, distance: 74.7
click at [238, 215] on div "Importancia de las Habilidades Blandas Habilidades blandas son esenciales. Comp…" at bounding box center [285, 169] width 244 height 302
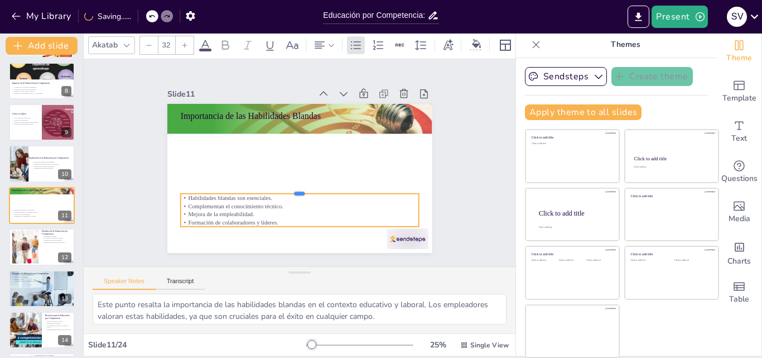
drag, startPoint x: 209, startPoint y: 171, endPoint x: 209, endPoint y: 189, distance: 17.9
click at [209, 189] on div at bounding box center [304, 189] width 235 height 58
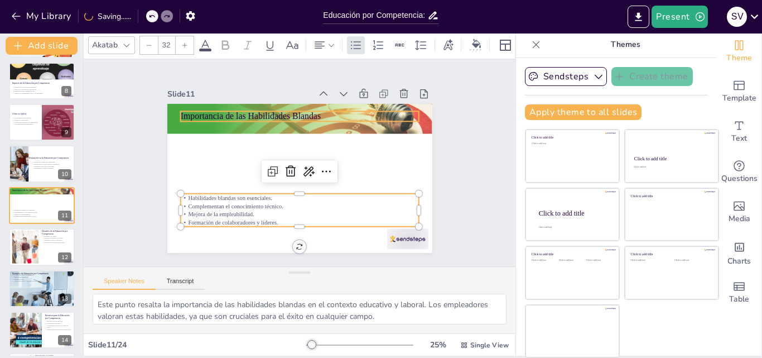
click at [235, 114] on p "Importancia de las Habilidades Blandas" at bounding box center [253, 158] width 37 height 238
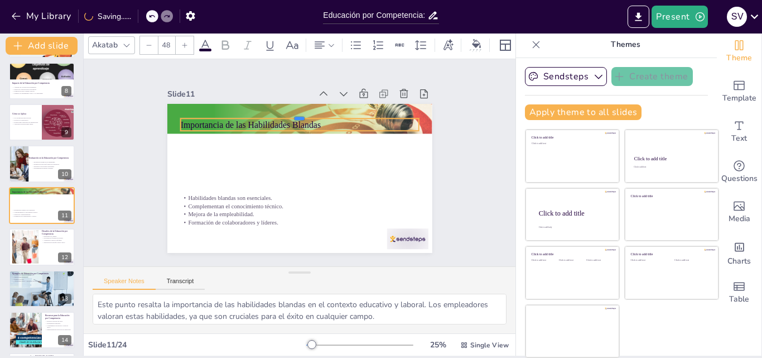
drag, startPoint x: 230, startPoint y: 106, endPoint x: 230, endPoint y: 160, distance: 53.6
click at [230, 160] on div "Importancia de las Habilidades Blandas Habilidades blandas son esenciales. Comp…" at bounding box center [314, 167] width 223 height 298
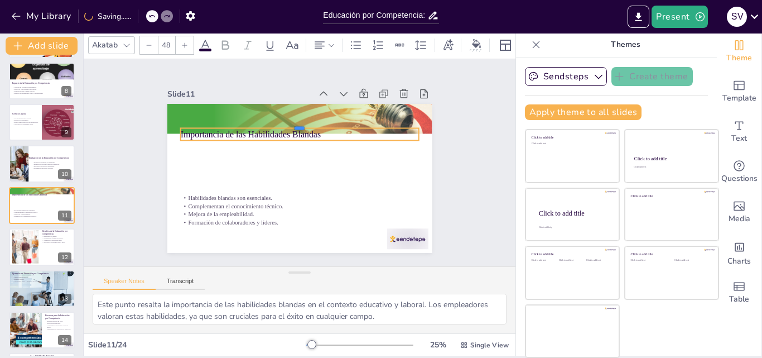
drag, startPoint x: 218, startPoint y: 113, endPoint x: 223, endPoint y: 172, distance: 59.9
click at [223, 172] on div "Importancia de las Habilidades Blandas Habilidades blandas son esenciales. Comp…" at bounding box center [293, 177] width 302 height 244
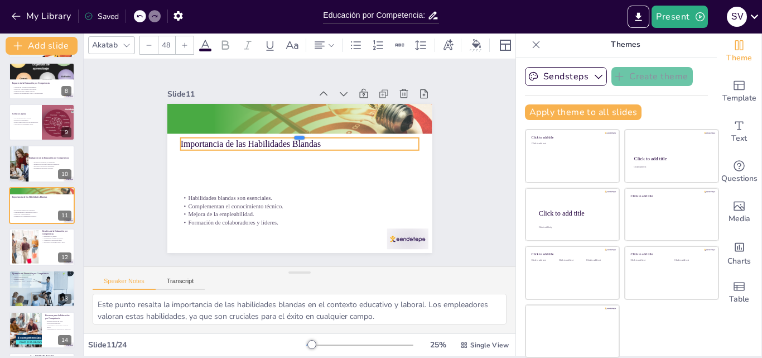
drag, startPoint x: 213, startPoint y: 123, endPoint x: 215, endPoint y: 190, distance: 66.5
click at [215, 190] on div "Importancia de las Habilidades Blandas Habilidades blandas son esenciales. Comp…" at bounding box center [284, 161] width 176 height 279
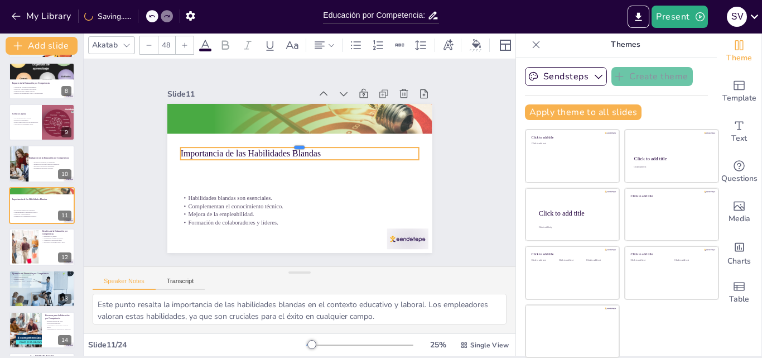
drag, startPoint x: 204, startPoint y: 133, endPoint x: 200, endPoint y: 186, distance: 53.1
click at [200, 186] on div "Importancia de las Habilidades Blandas Habilidades blandas son esenciales. Comp…" at bounding box center [299, 178] width 265 height 149
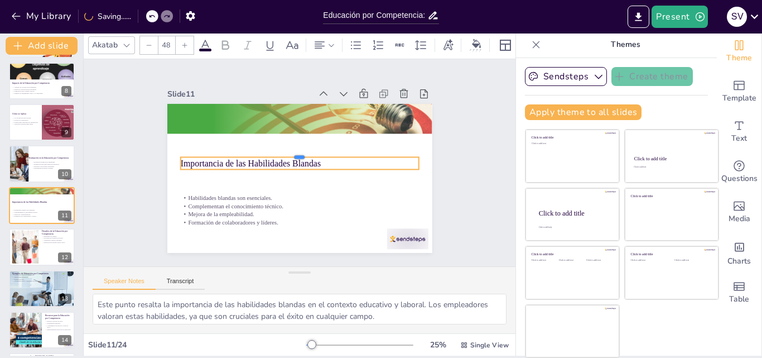
drag, startPoint x: 201, startPoint y: 142, endPoint x: 196, endPoint y: 155, distance: 13.8
click at [192, 189] on div "Importancia de las Habilidades Blandas Habilidades blandas son esenciales. Comp…" at bounding box center [284, 166] width 201 height 290
drag, startPoint x: 196, startPoint y: 155, endPoint x: 193, endPoint y: 169, distance: 14.2
click at [282, 169] on p "Importancia de las Habilidades Blandas" at bounding box center [300, 163] width 37 height 238
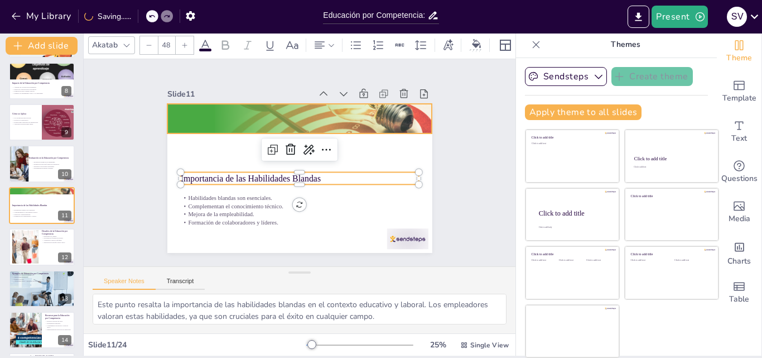
click at [238, 118] on div at bounding box center [342, 176] width 208 height 293
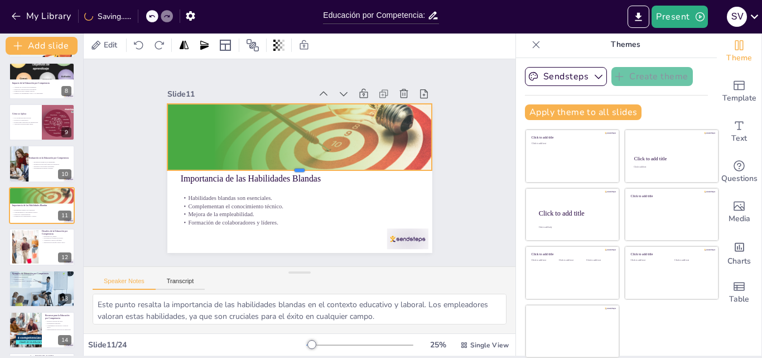
drag, startPoint x: 287, startPoint y: 147, endPoint x: 286, endPoint y: 166, distance: 19.0
click at [286, 166] on div at bounding box center [289, 155] width 163 height 219
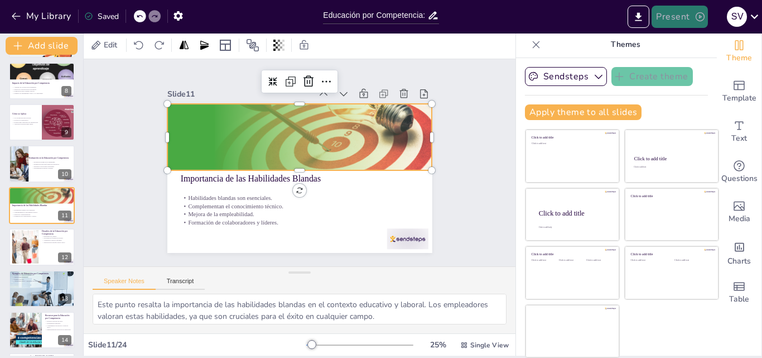
click at [695, 14] on icon "button" at bounding box center [700, 16] width 11 height 11
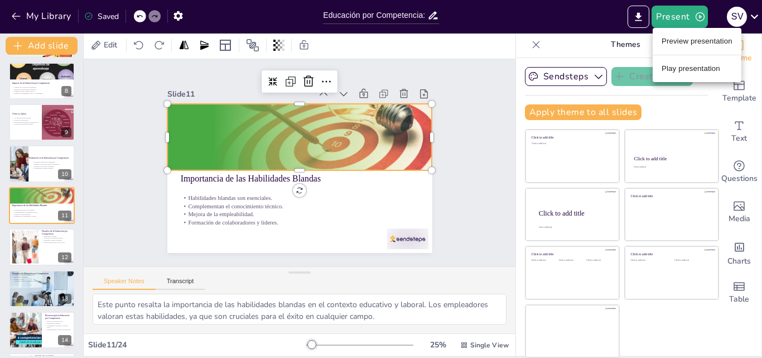
click at [687, 68] on li "Play presentation" at bounding box center [697, 69] width 89 height 18
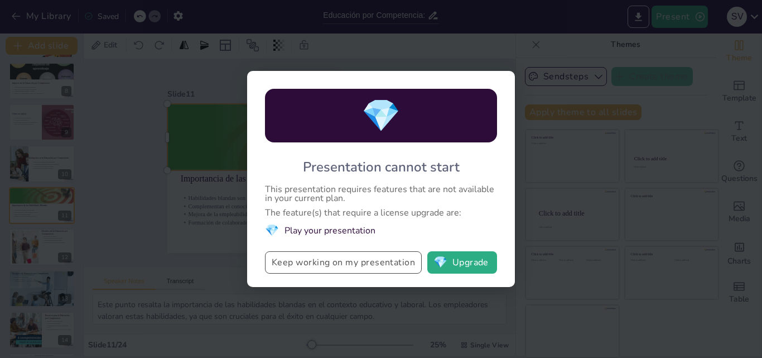
click at [381, 264] on button "Keep working on my presentation" at bounding box center [343, 262] width 157 height 22
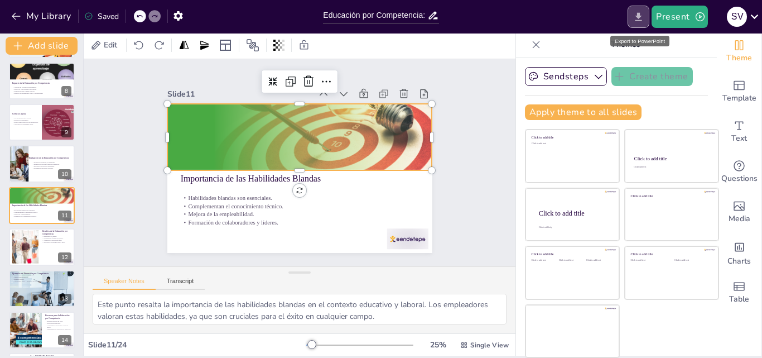
click at [638, 15] on icon "Export to PowerPoint" at bounding box center [639, 17] width 12 height 12
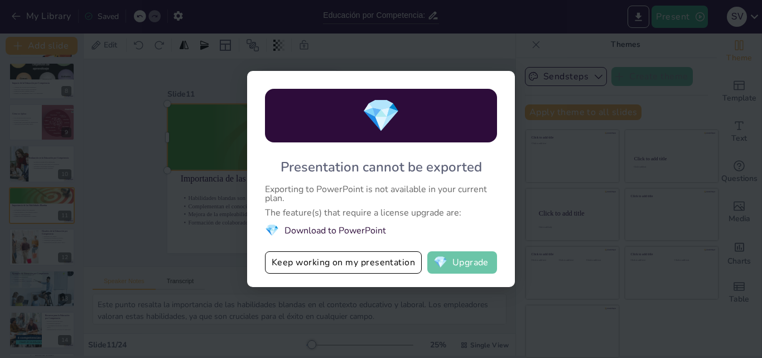
click at [463, 264] on button "💎 Upgrade" at bounding box center [462, 262] width 70 height 22
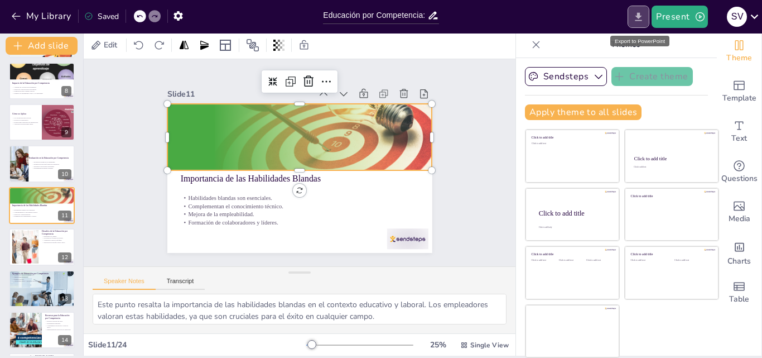
click at [637, 18] on icon "Export to PowerPoint" at bounding box center [639, 17] width 12 height 12
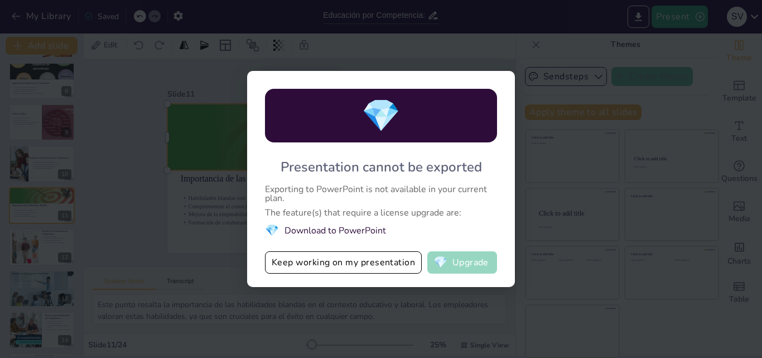
click at [480, 258] on button "💎 Upgrade" at bounding box center [462, 262] width 70 height 22
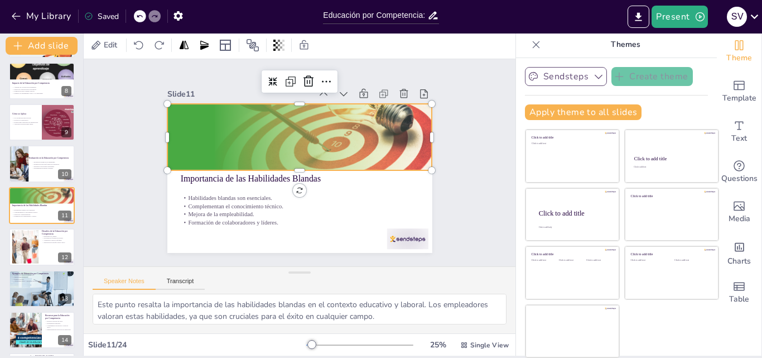
click at [595, 76] on icon "button" at bounding box center [599, 77] width 8 height 4
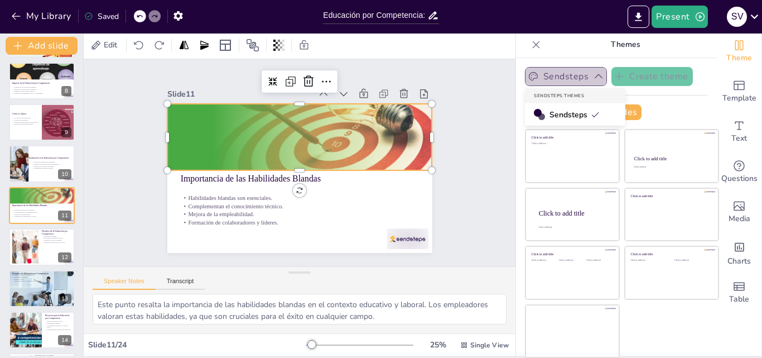
click at [595, 76] on icon "button" at bounding box center [599, 76] width 8 height 4
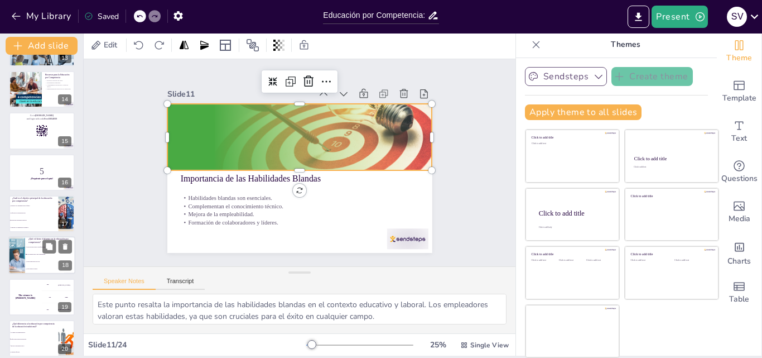
scroll to position [571, 0]
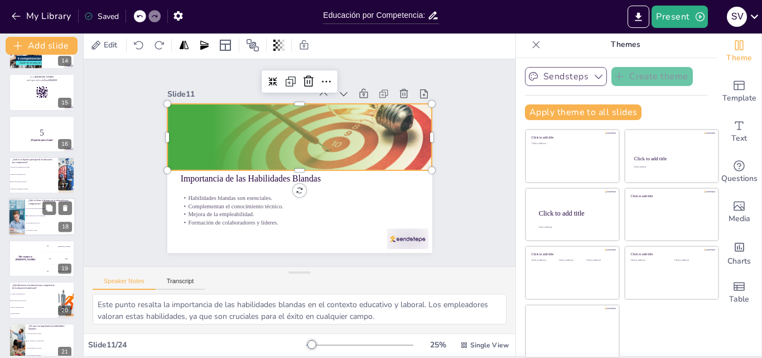
click at [25, 224] on li "Es un observador de otros." at bounding box center [50, 223] width 50 height 7
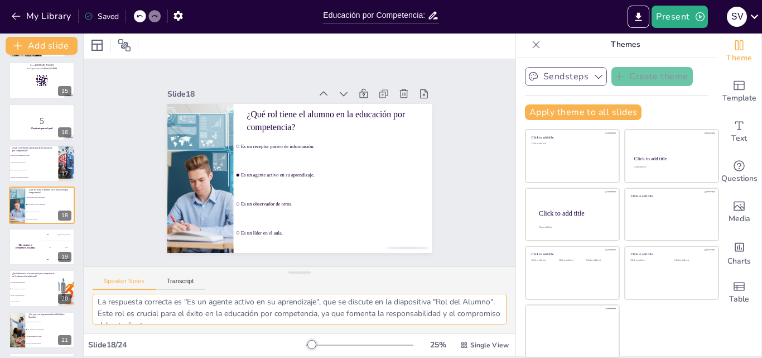
scroll to position [0, 0]
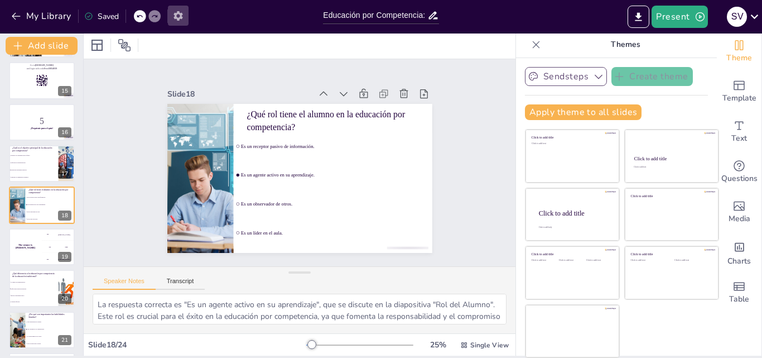
click at [176, 18] on icon "button" at bounding box center [178, 15] width 9 height 9
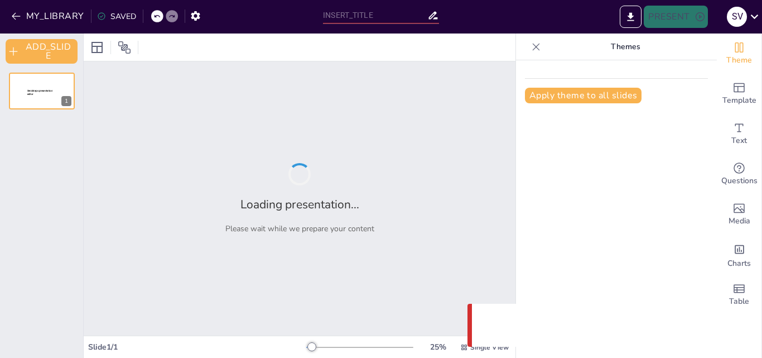
type input "Educación por Competencia: Definición y Objetivos Clave"
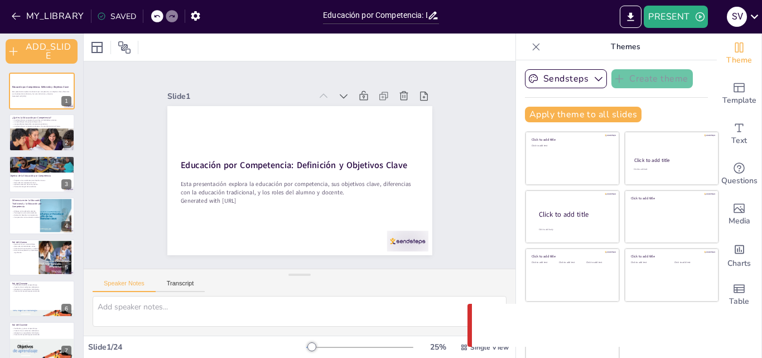
checkbox input "true"
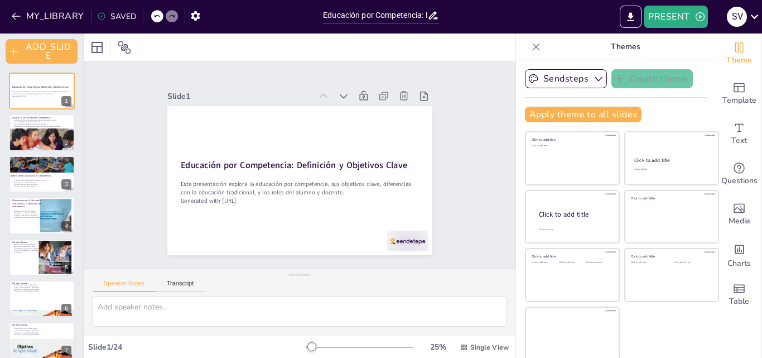
checkbox input "true"
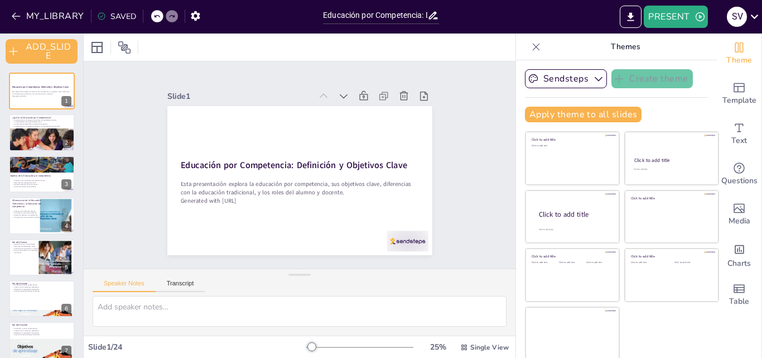
checkbox input "true"
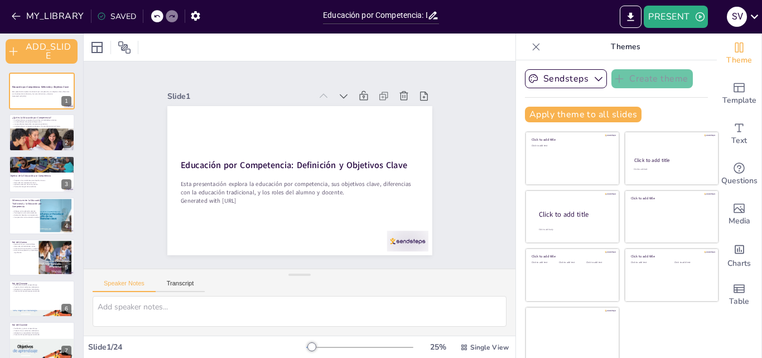
checkbox input "true"
